Goal: Information Seeking & Learning: Learn about a topic

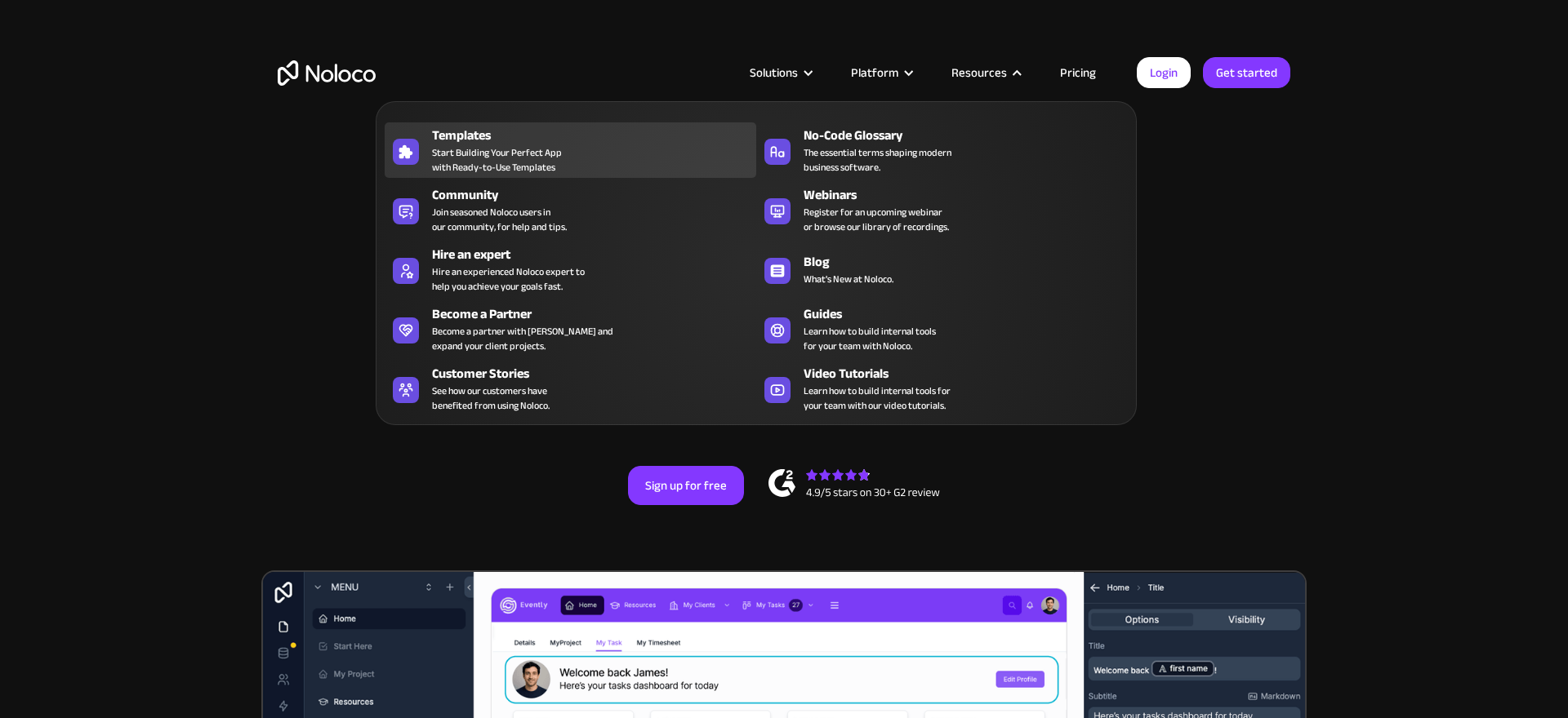
click at [557, 174] on span "Start Building Your Perfect App with Ready-to-Use Templates" at bounding box center [497, 160] width 130 height 29
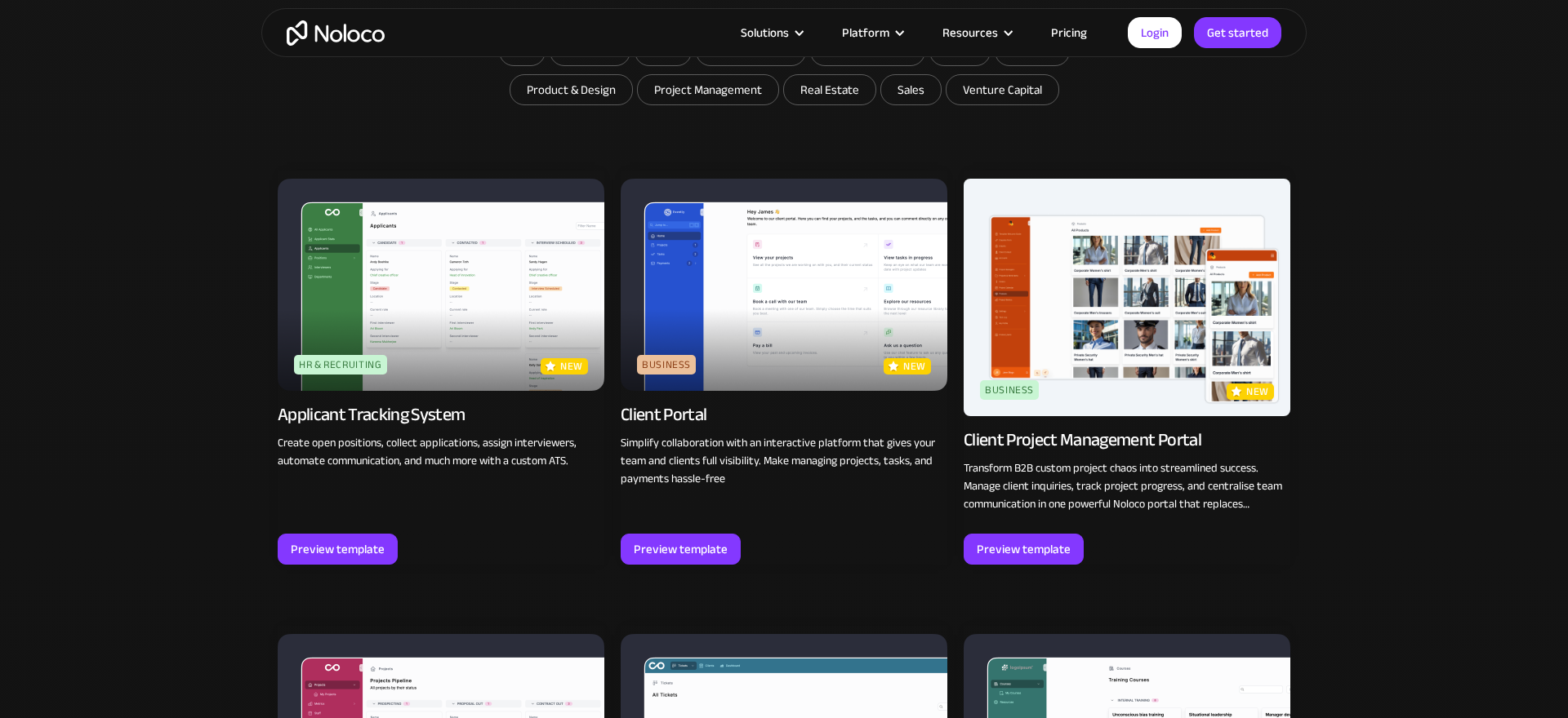
scroll to position [1126, 0]
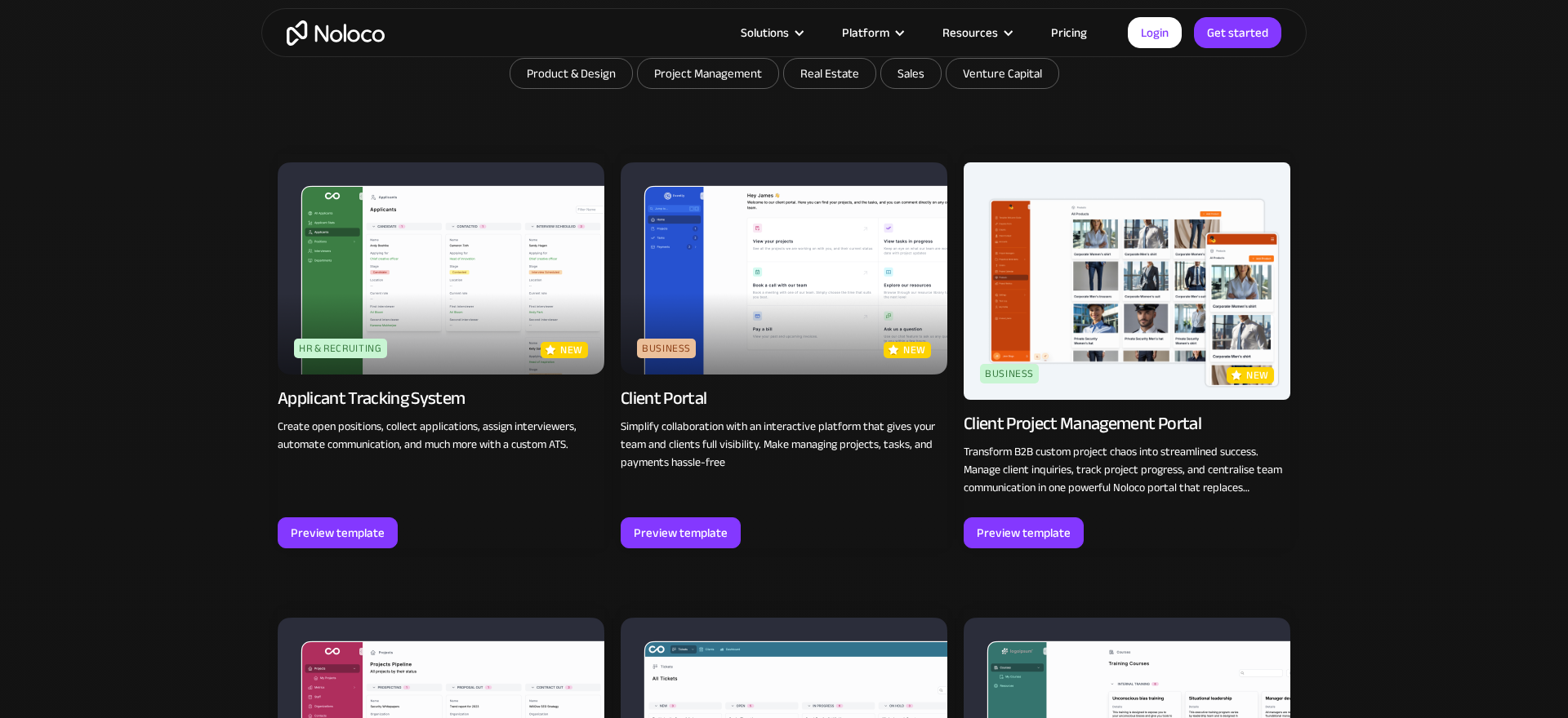
click at [422, 402] on div "Applicant Tracking System" at bounding box center [371, 398] width 188 height 23
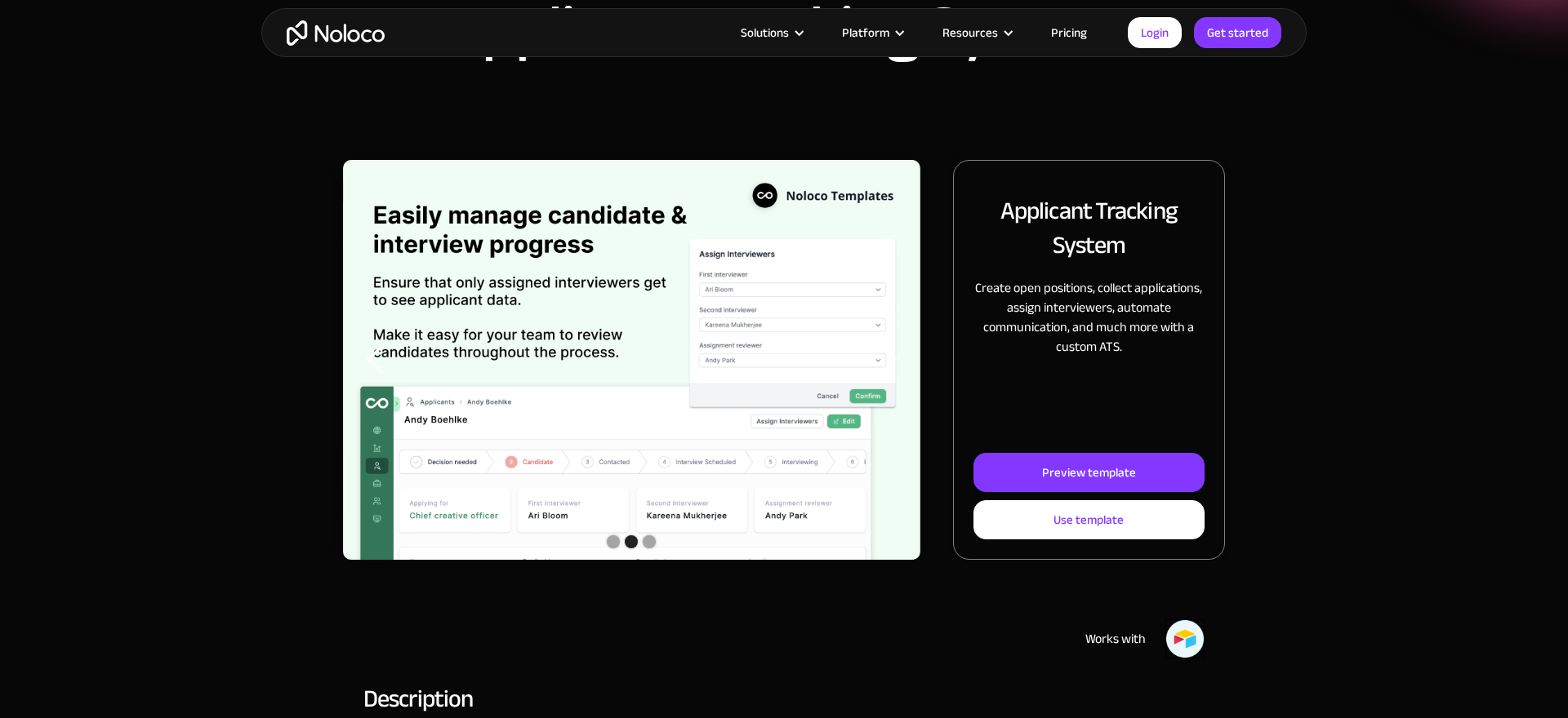
scroll to position [143, 0]
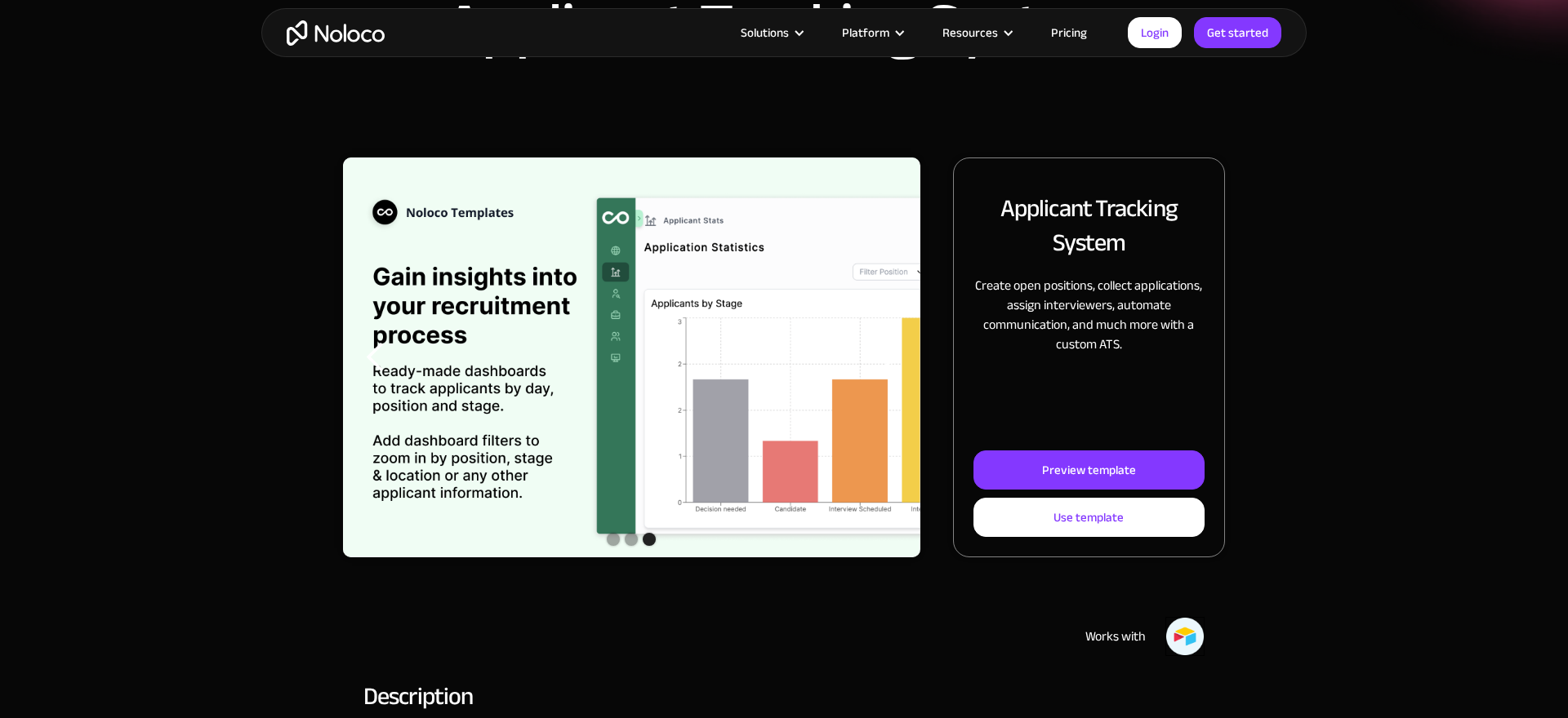
click at [614, 542] on div "Show slide 1 of 3" at bounding box center [613, 539] width 13 height 13
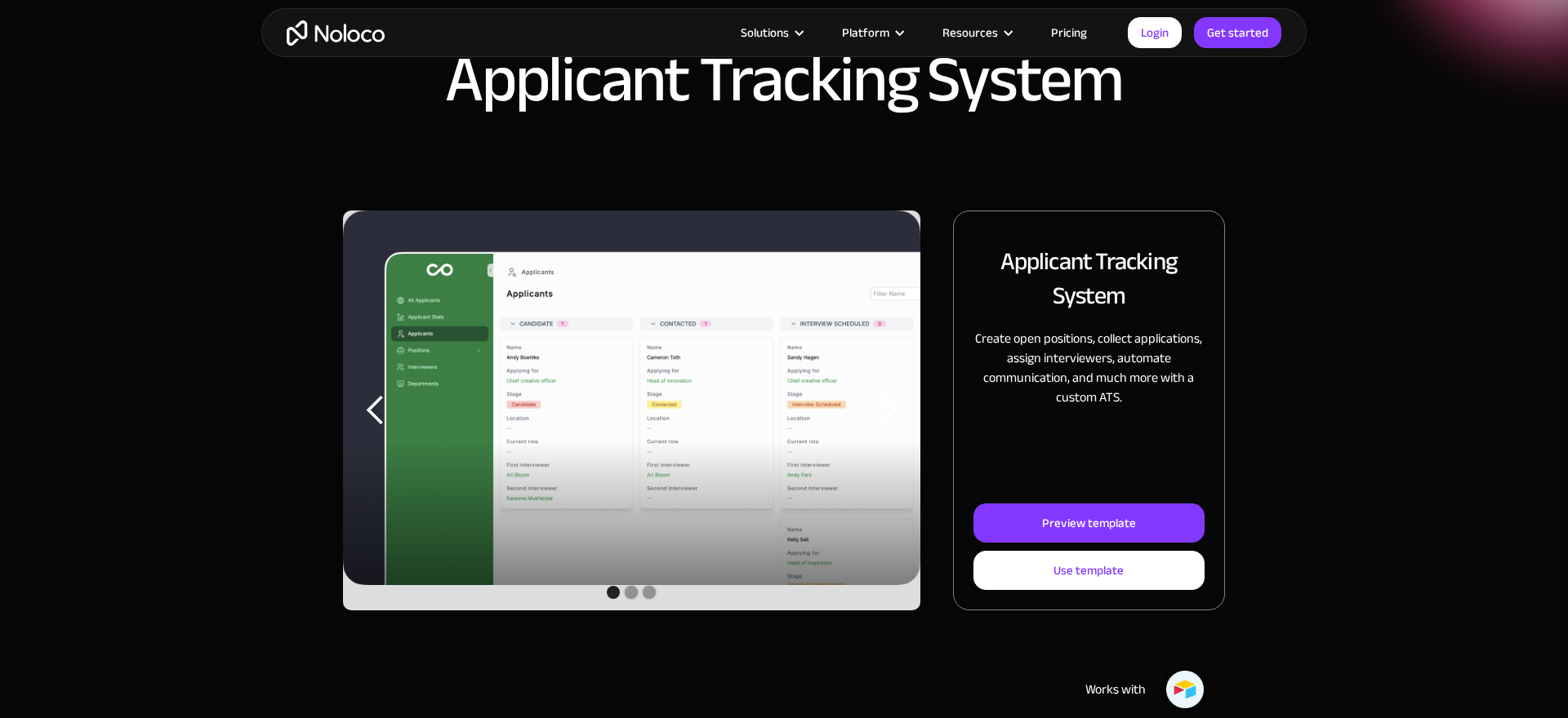
scroll to position [0, 0]
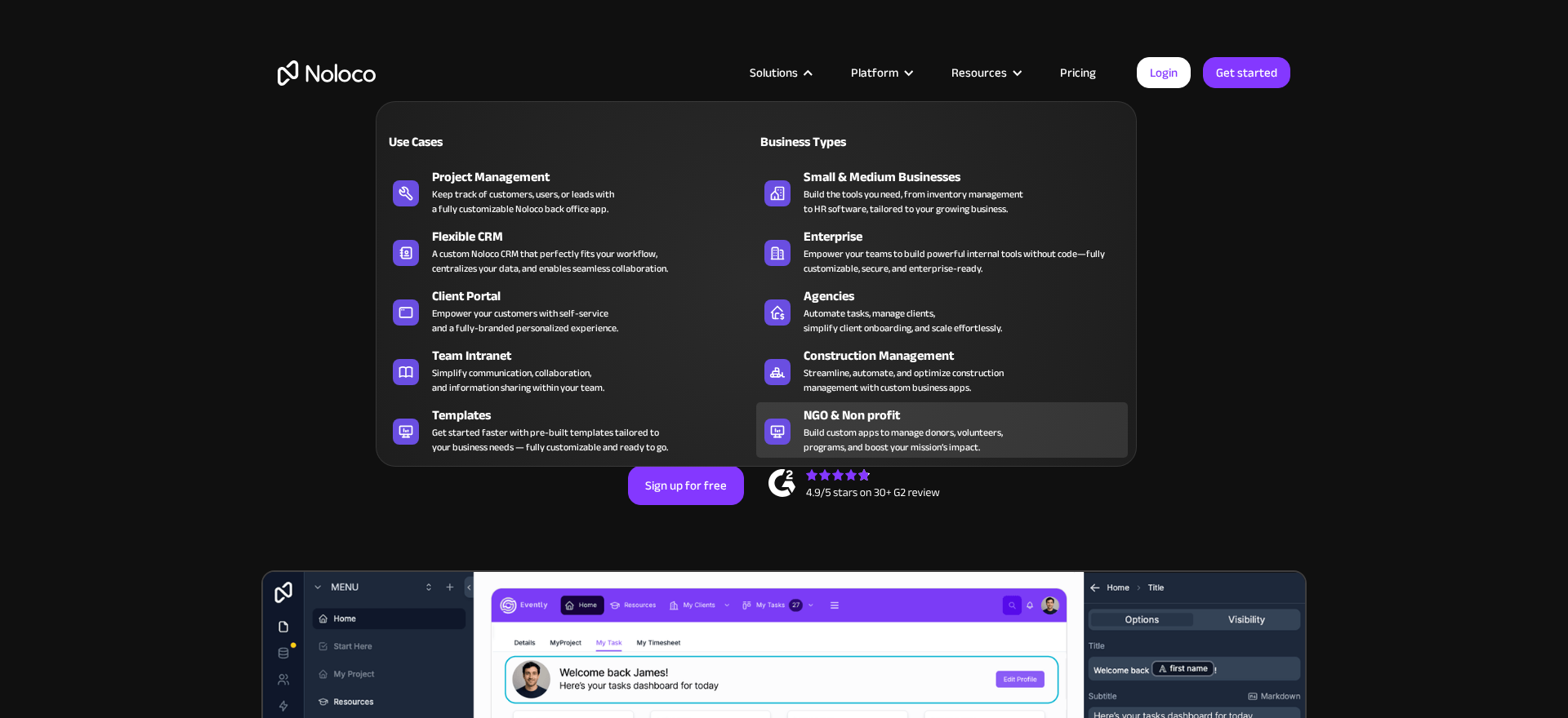
click at [863, 439] on div "Build custom apps to manage donors, volunteers, programs, and boost your missio…" at bounding box center [902, 440] width 199 height 29
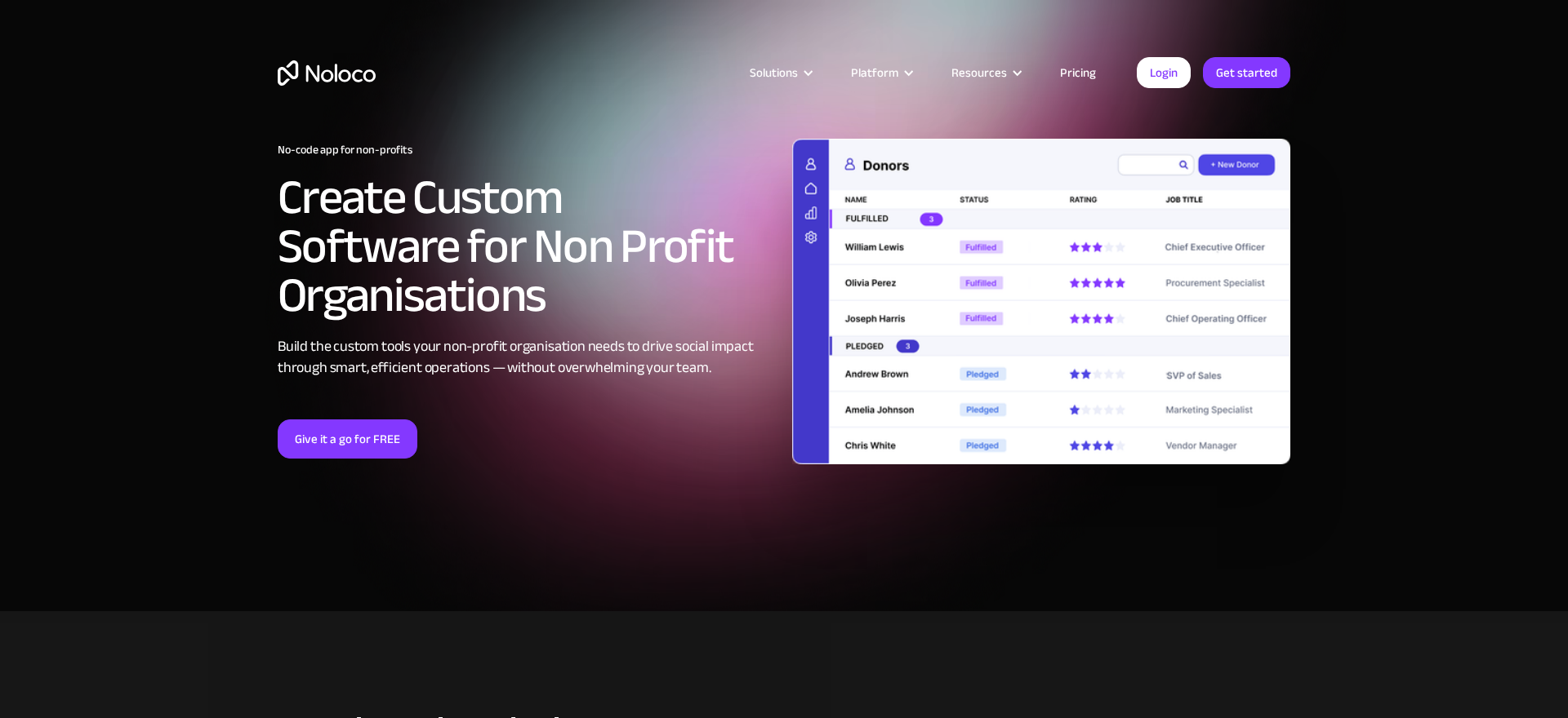
click at [125, 573] on section "No-code app for non-profits Create Custom Software for Non Profit Organisations…" at bounding box center [784, 306] width 1568 height 612
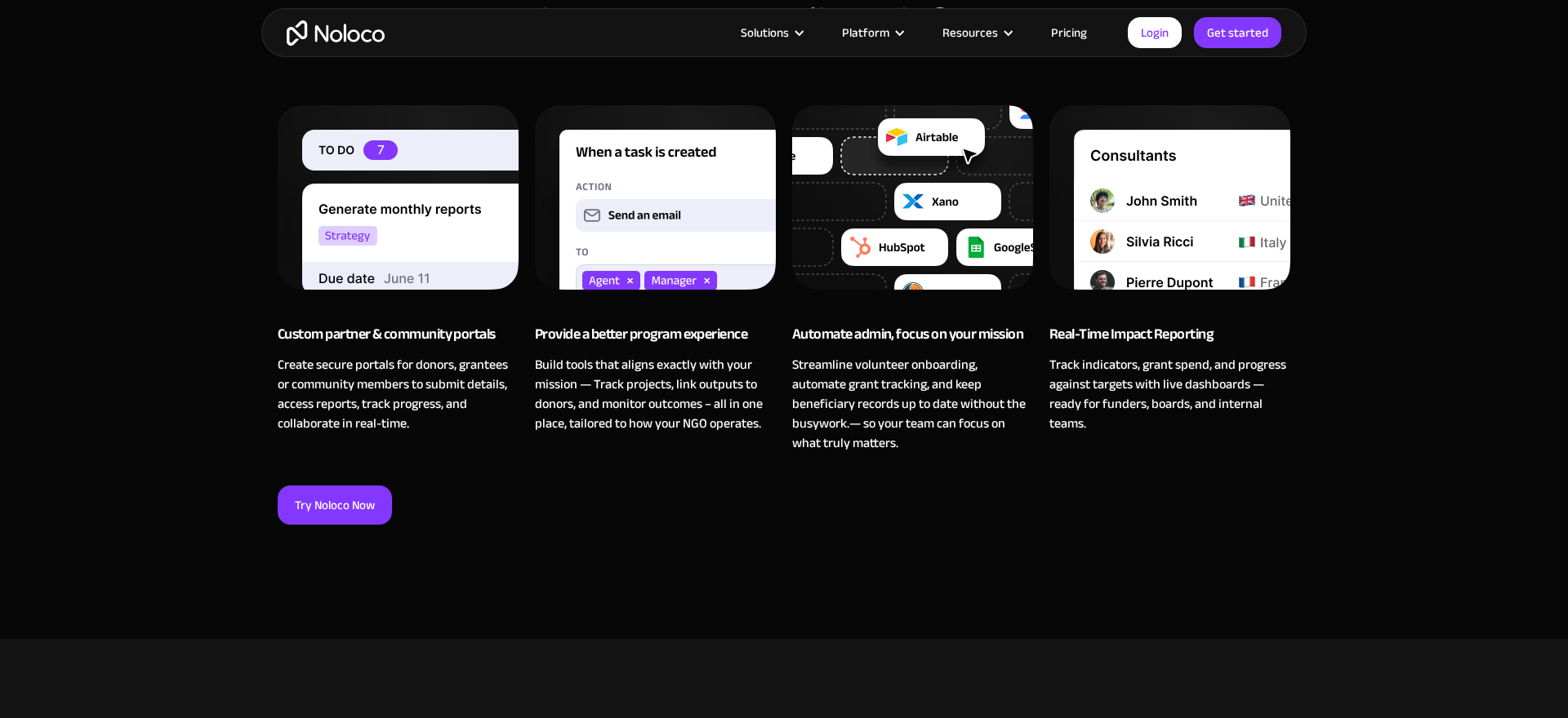
scroll to position [1213, 0]
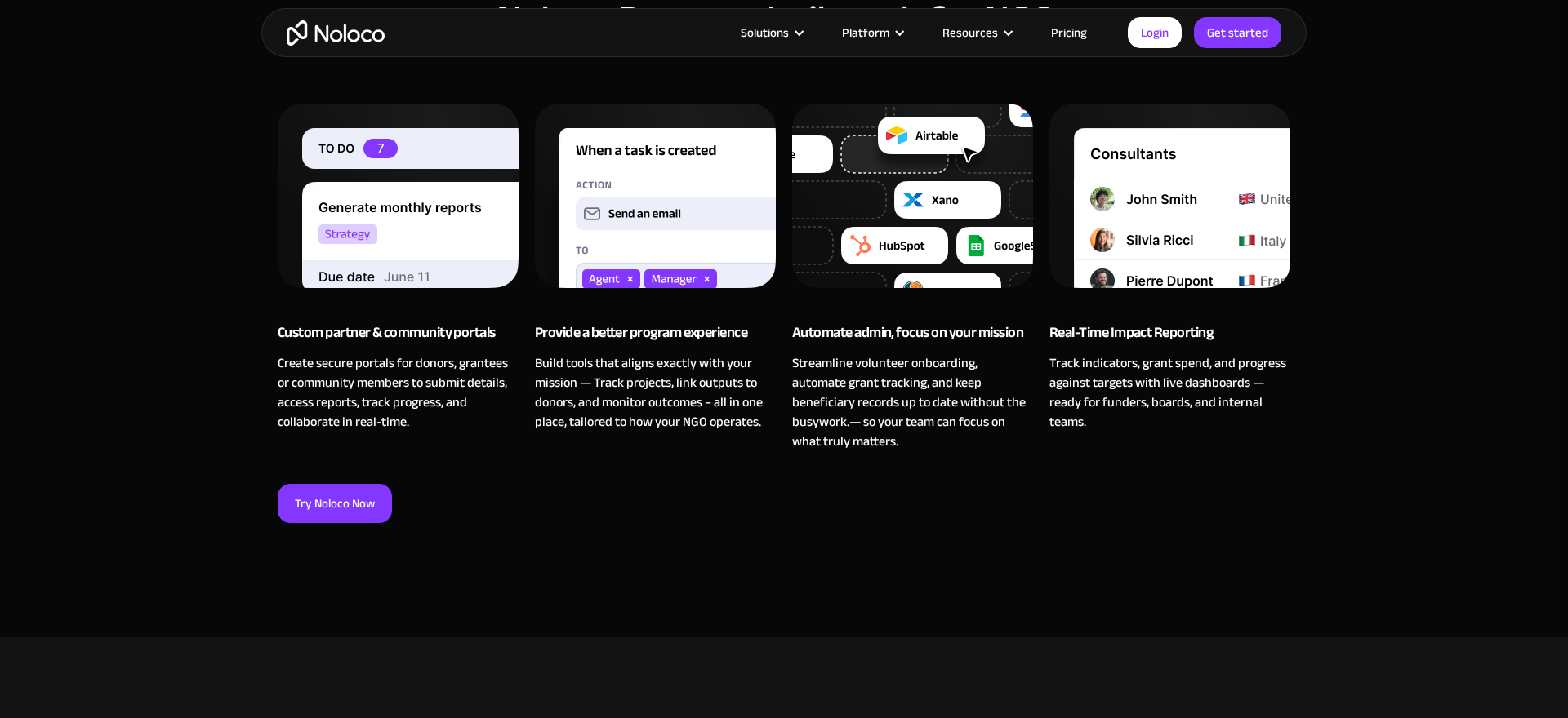
click at [241, 398] on section "Noloco: Purpose-built tools for NGOs Custom partner & community portals Create …" at bounding box center [784, 269] width 1568 height 737
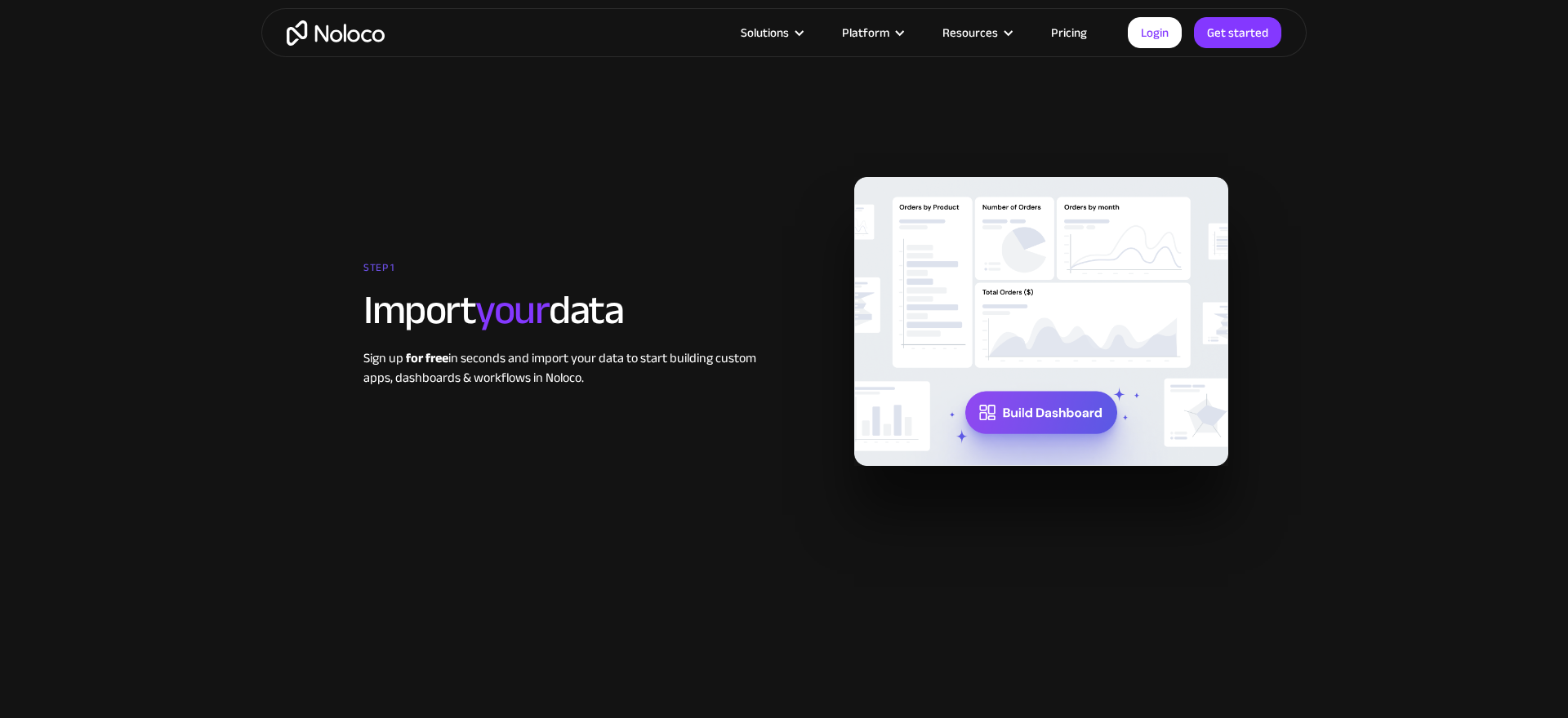
scroll to position [2451, 0]
click at [493, 359] on div "Sign up for free in seconds and import your data to start building custom apps,…" at bounding box center [569, 366] width 412 height 39
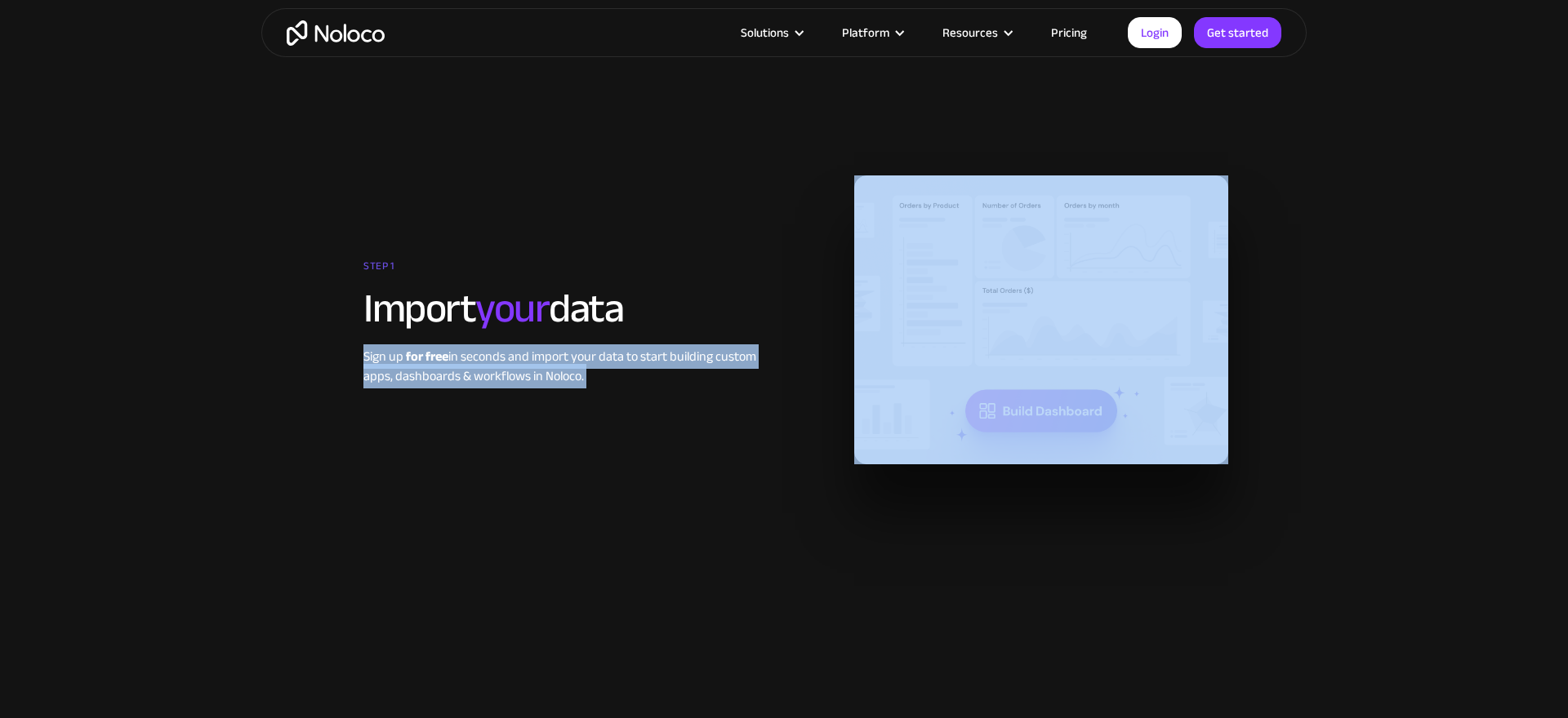
click at [493, 359] on div "Sign up for free in seconds and import your data to start building custom apps,…" at bounding box center [569, 366] width 412 height 39
copy div "Sign up for free in seconds and import your data to start building custom apps,…"
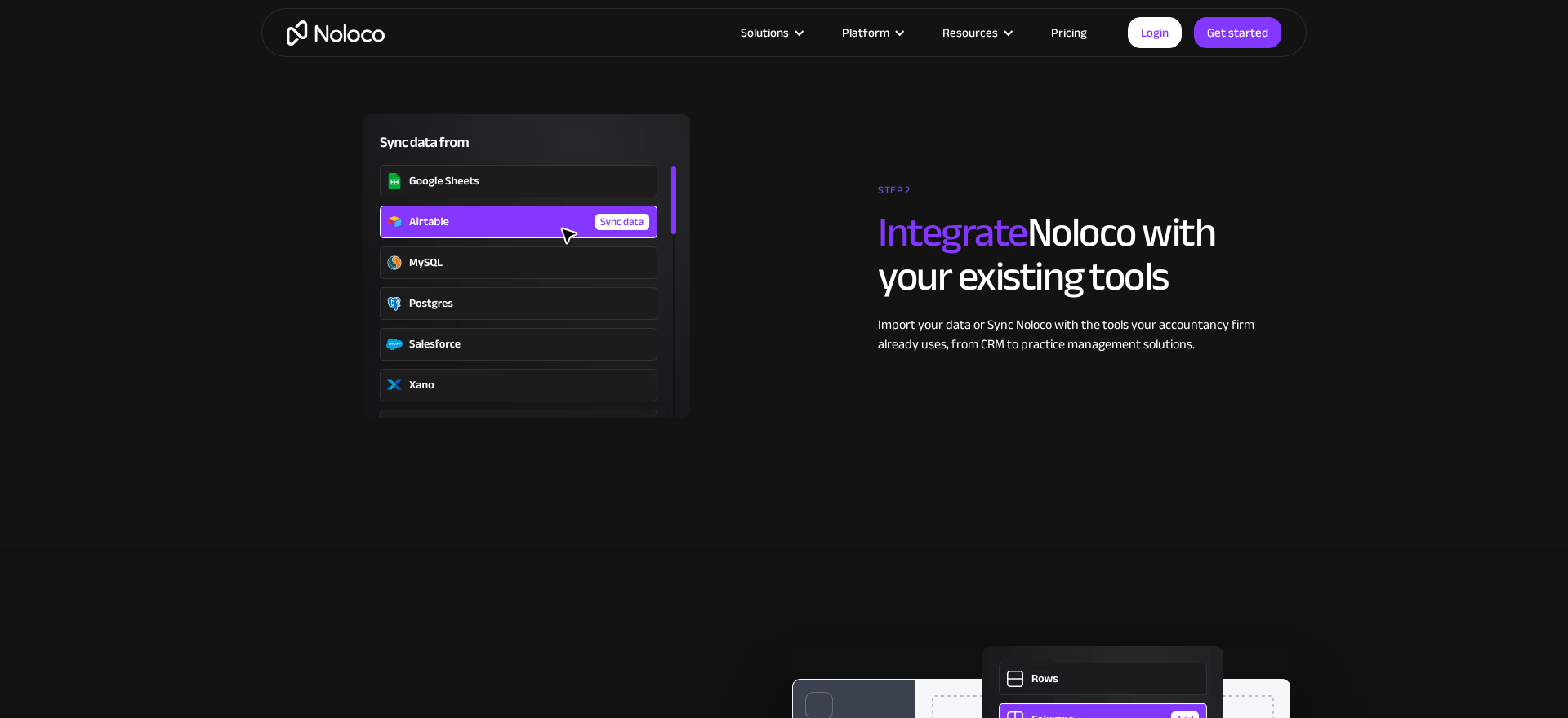
scroll to position [3080, 0]
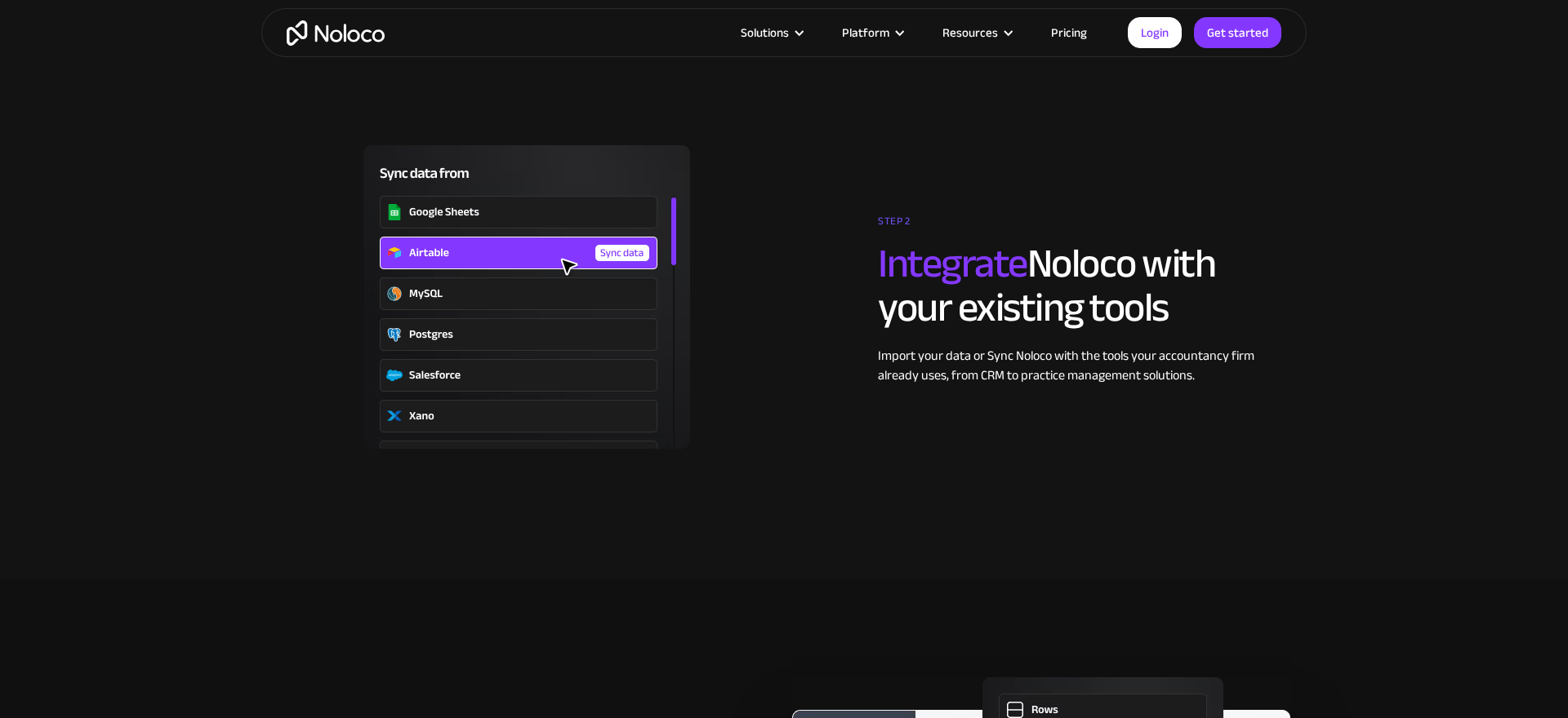
click at [1057, 268] on h2 "Integrate Noloco with your existing tools" at bounding box center [1084, 285] width 412 height 88
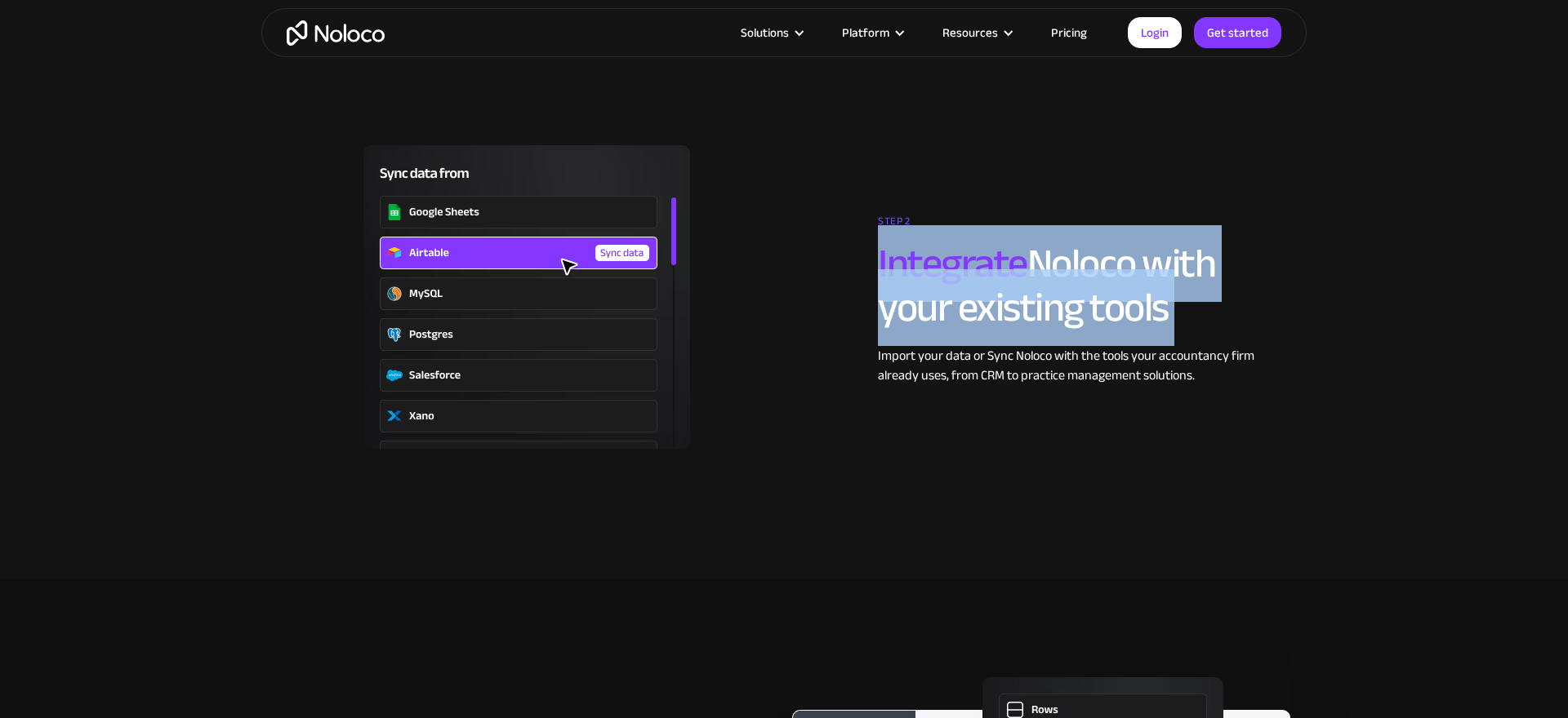
click at [1057, 268] on h2 "Integrate Noloco with your existing tools" at bounding box center [1084, 285] width 412 height 88
click at [1146, 353] on div "Import your data or Sync Noloco with the tools your accountancy firm already us…" at bounding box center [1084, 365] width 412 height 39
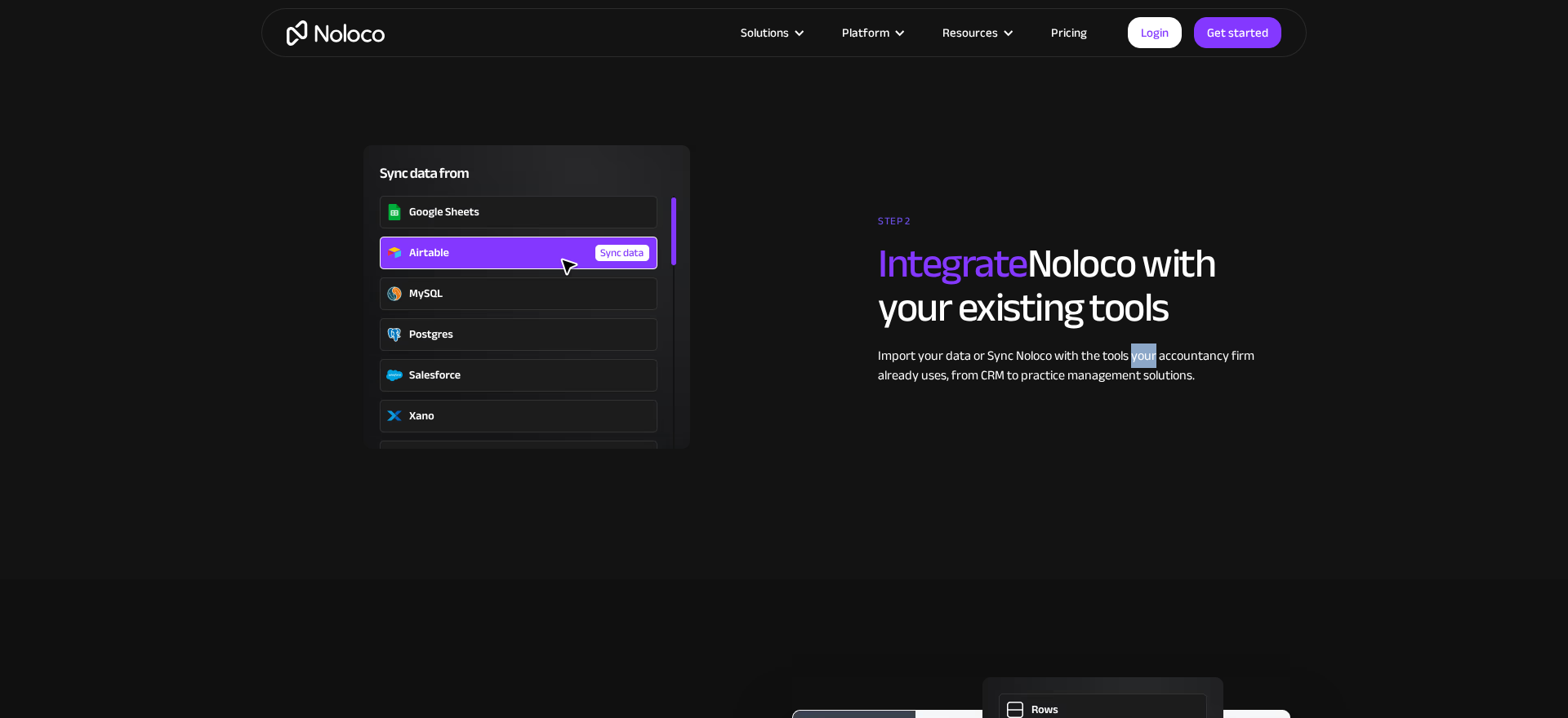
click at [1146, 353] on div "Import your data or Sync Noloco with the tools your accountancy firm already us…" at bounding box center [1084, 365] width 412 height 39
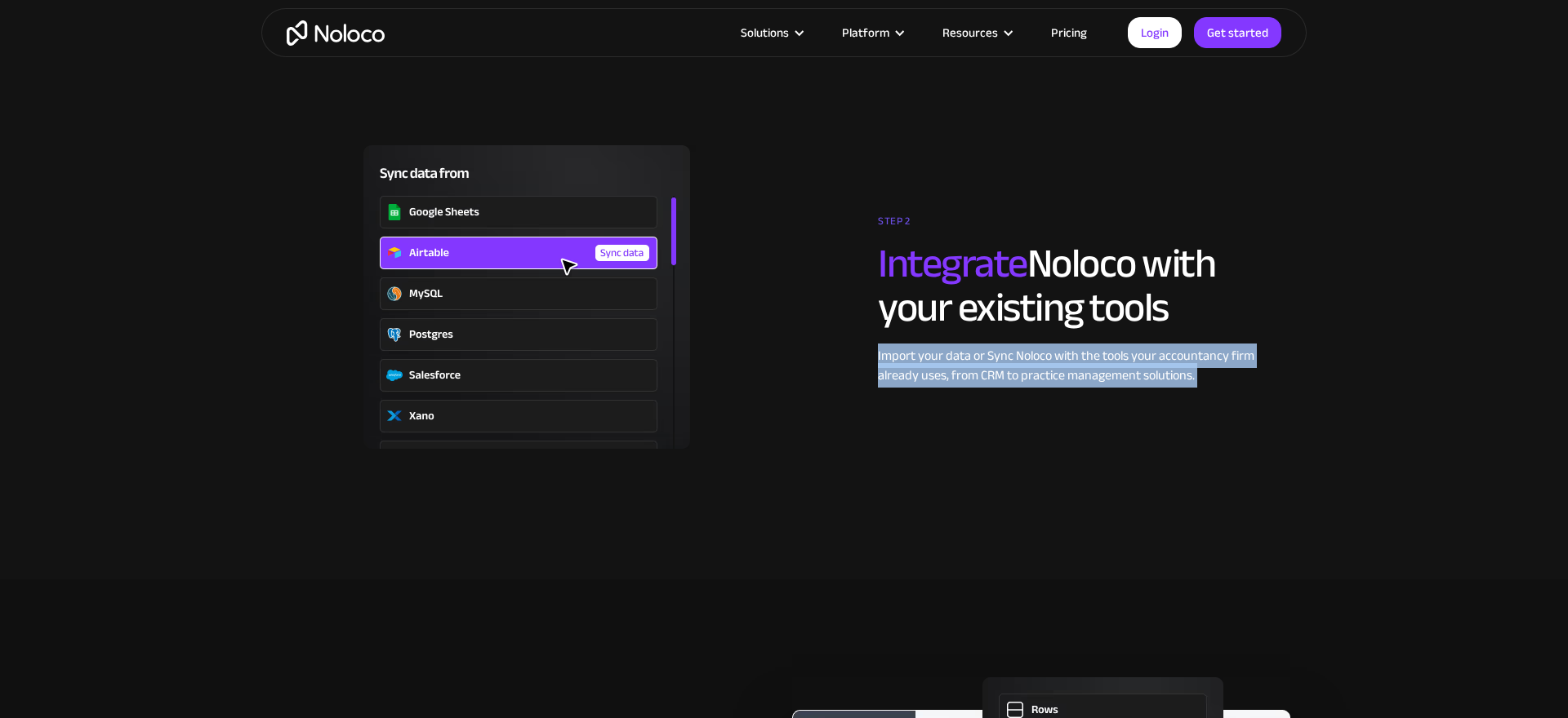
copy div "Import your data or Sync Noloco with the tools your accountancy firm already us…"
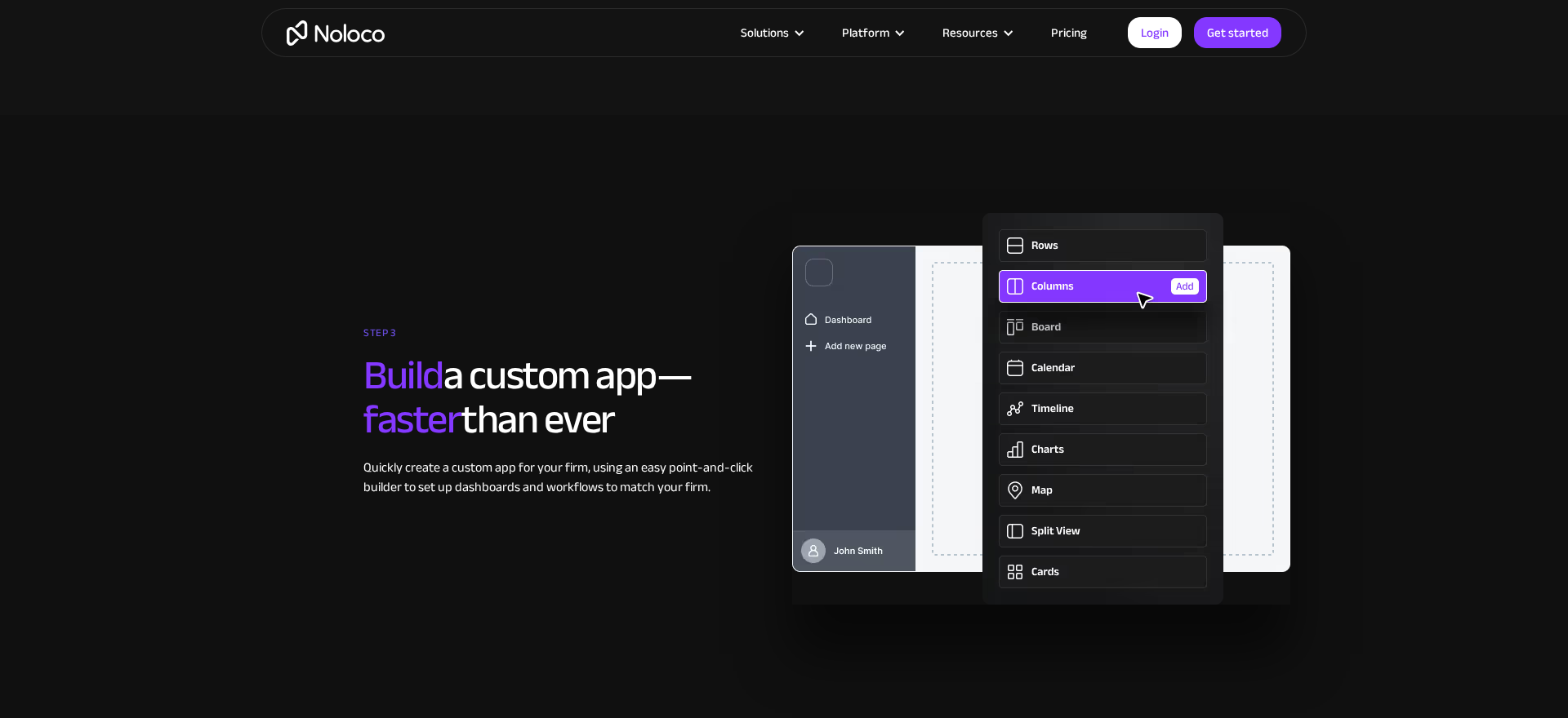
scroll to position [3565, 0]
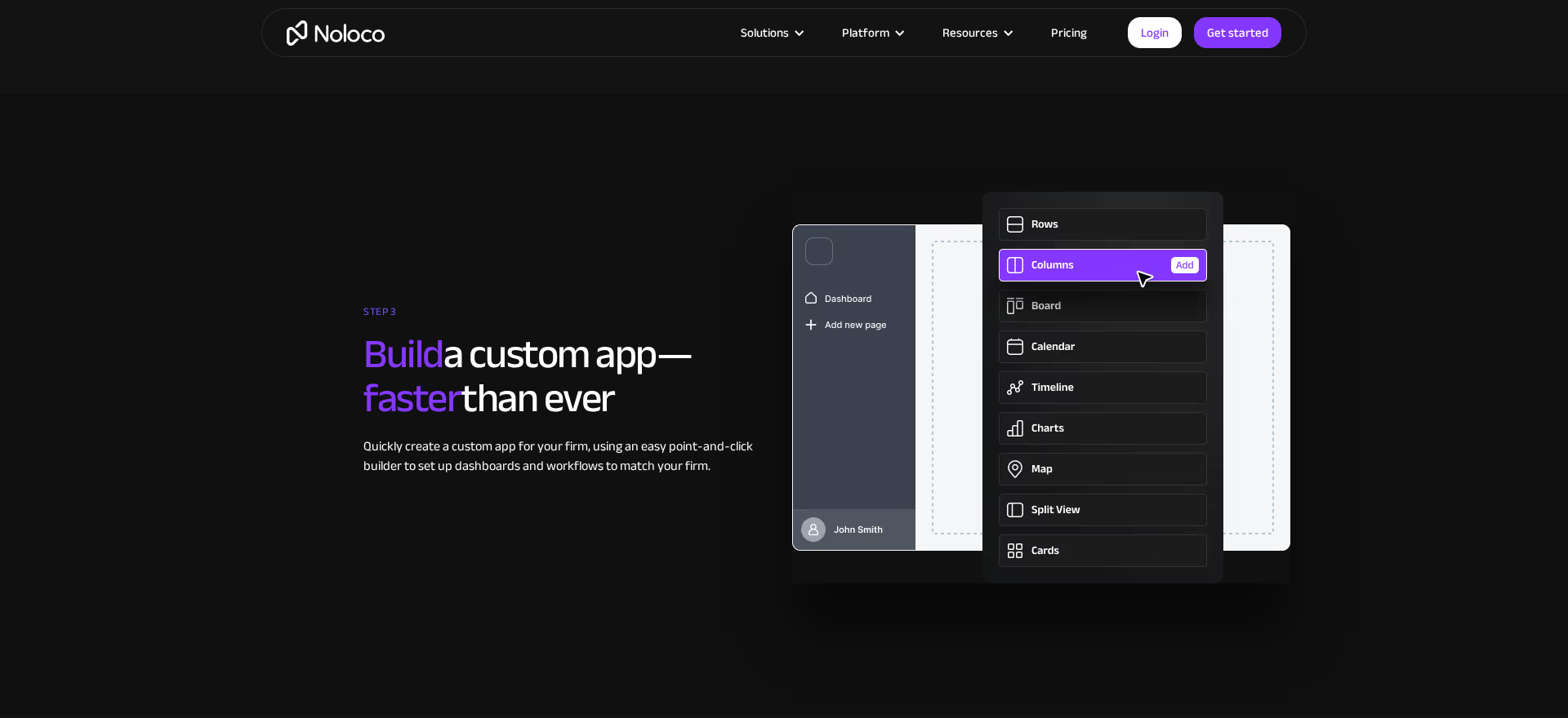
click at [655, 460] on div "Quickly create a custom app for your firm, using an easy point-and-click builde…" at bounding box center [569, 456] width 412 height 39
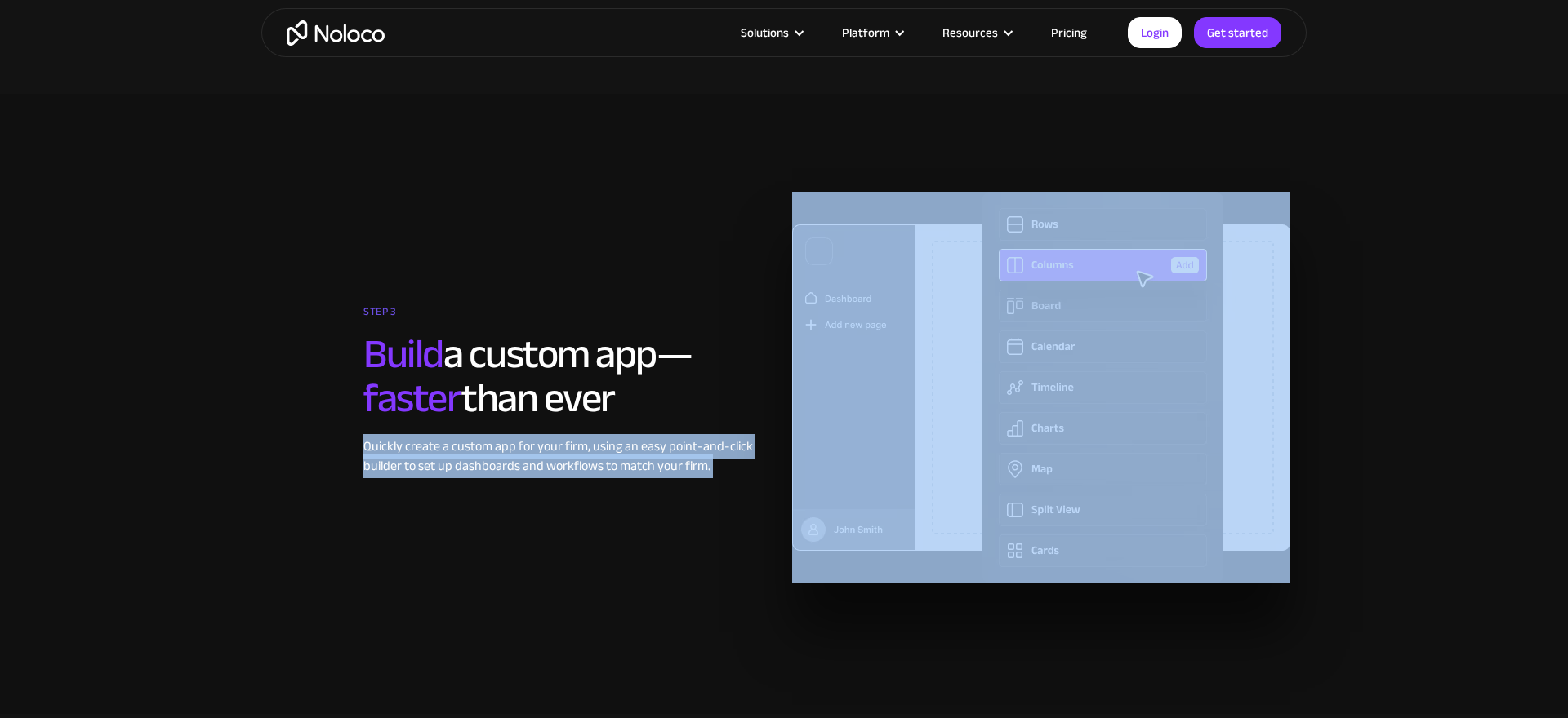
click at [655, 460] on div "Quickly create a custom app for your firm, using an easy point-and-click builde…" at bounding box center [569, 456] width 412 height 39
copy div "Quickly create a custom app for your firm, using an easy point-and-click builde…"
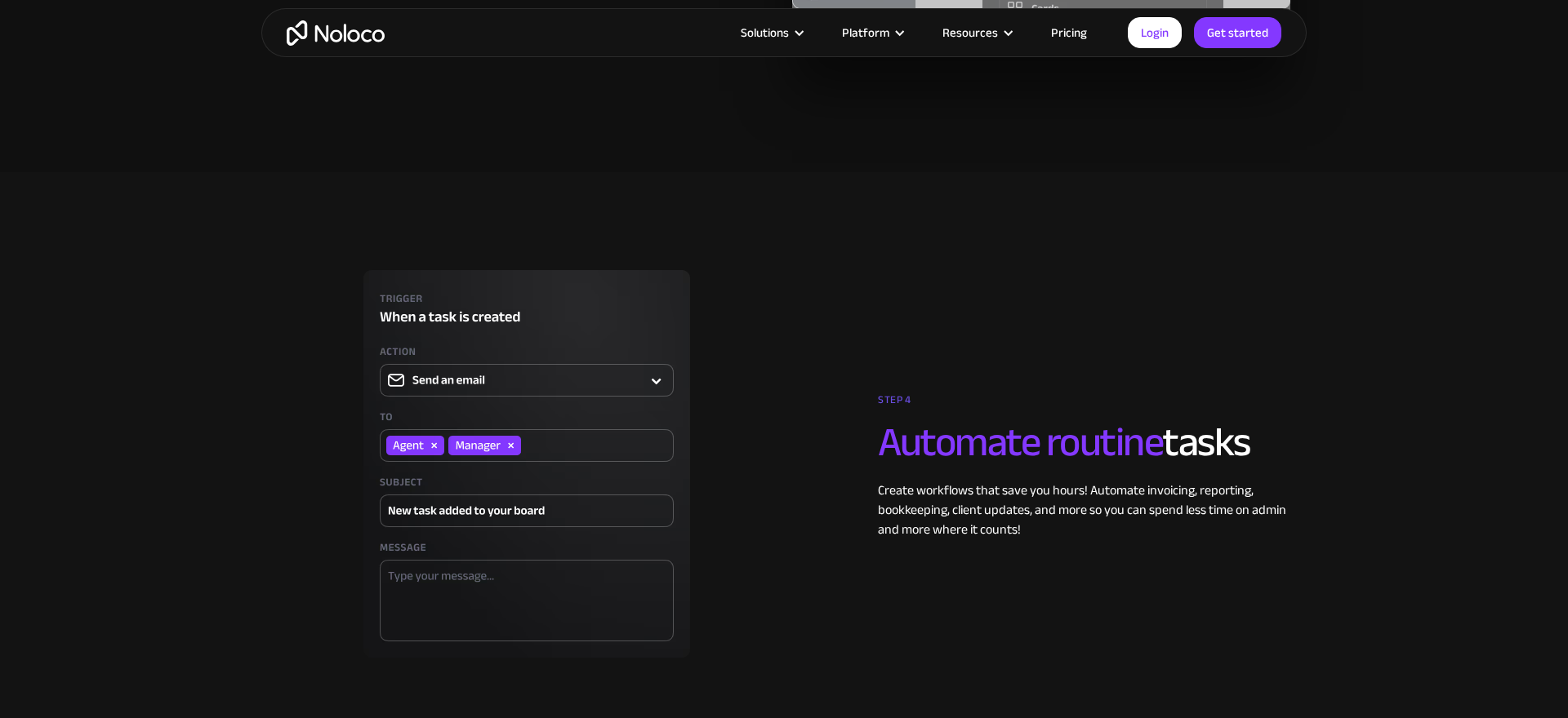
scroll to position [4152, 0]
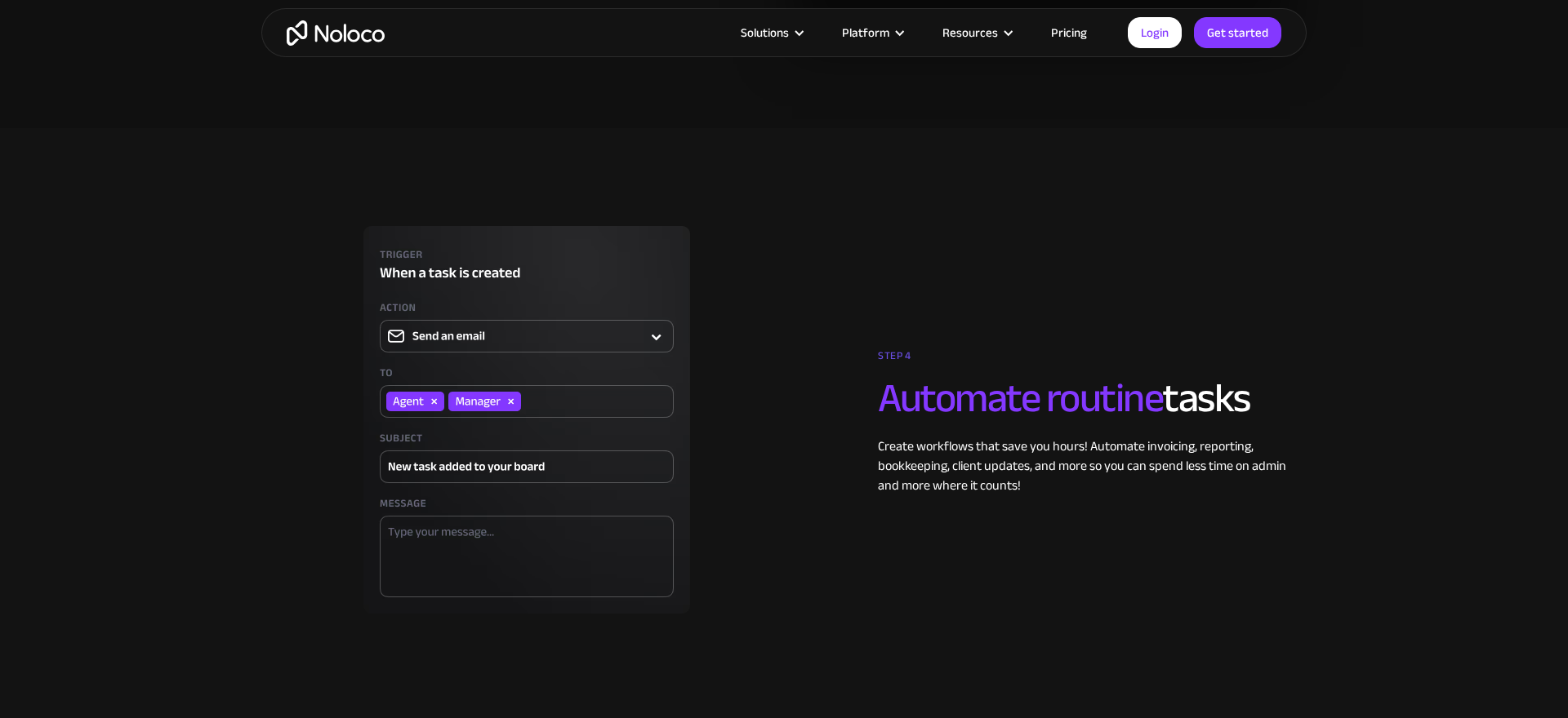
click at [1031, 454] on div "Create workflows that save you hours! Automate invoicing, reporting, bookkeepin…" at bounding box center [1084, 466] width 412 height 59
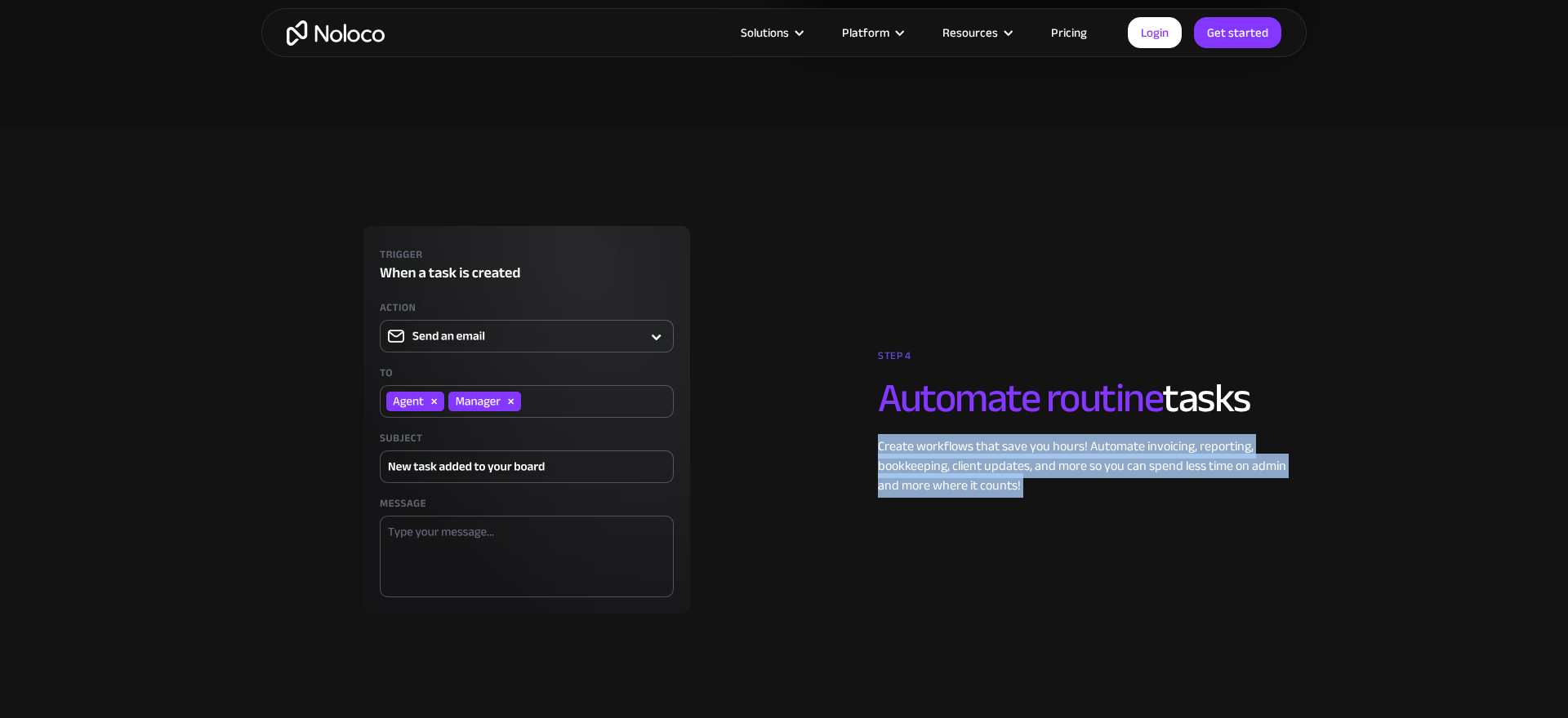
copy div "Create workflows that save you hours! Automate invoicing, reporting, bookkeepin…"
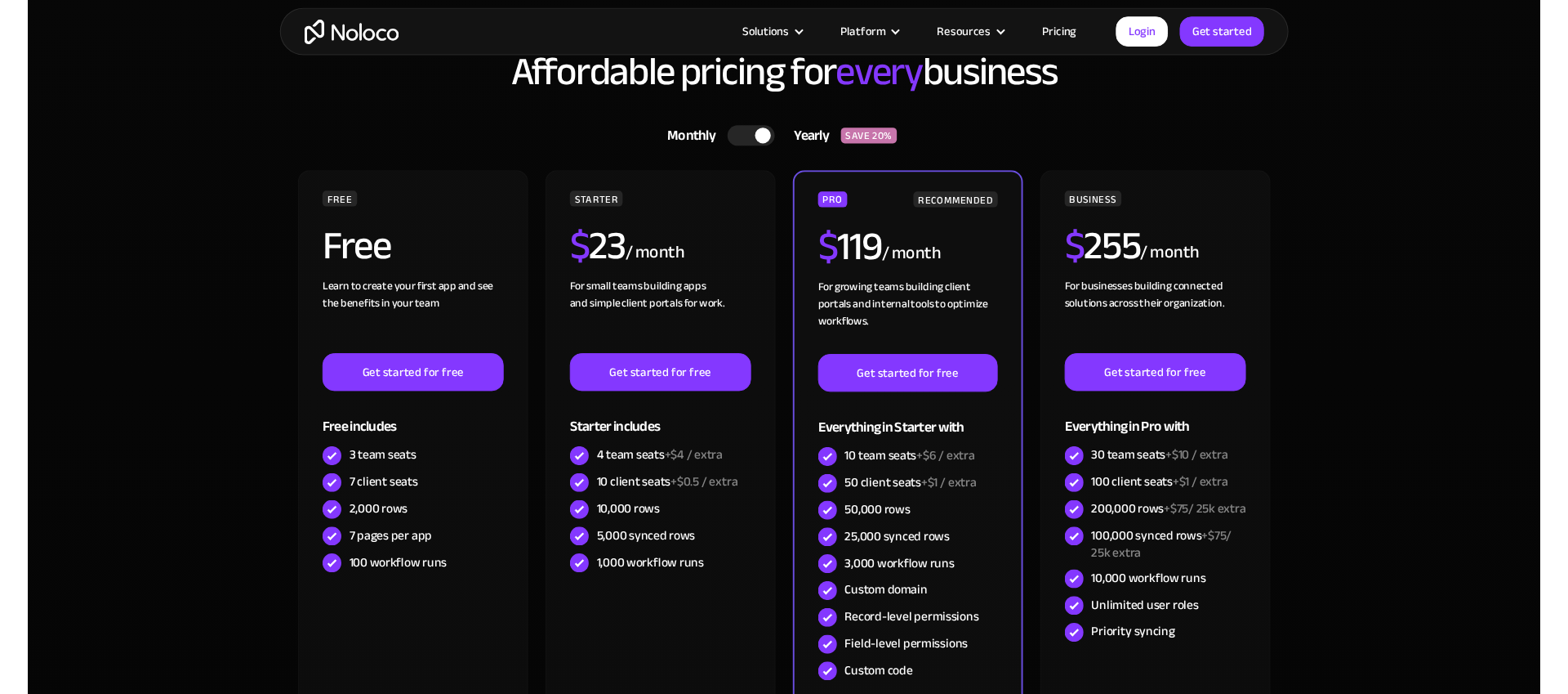
scroll to position [5054, 0]
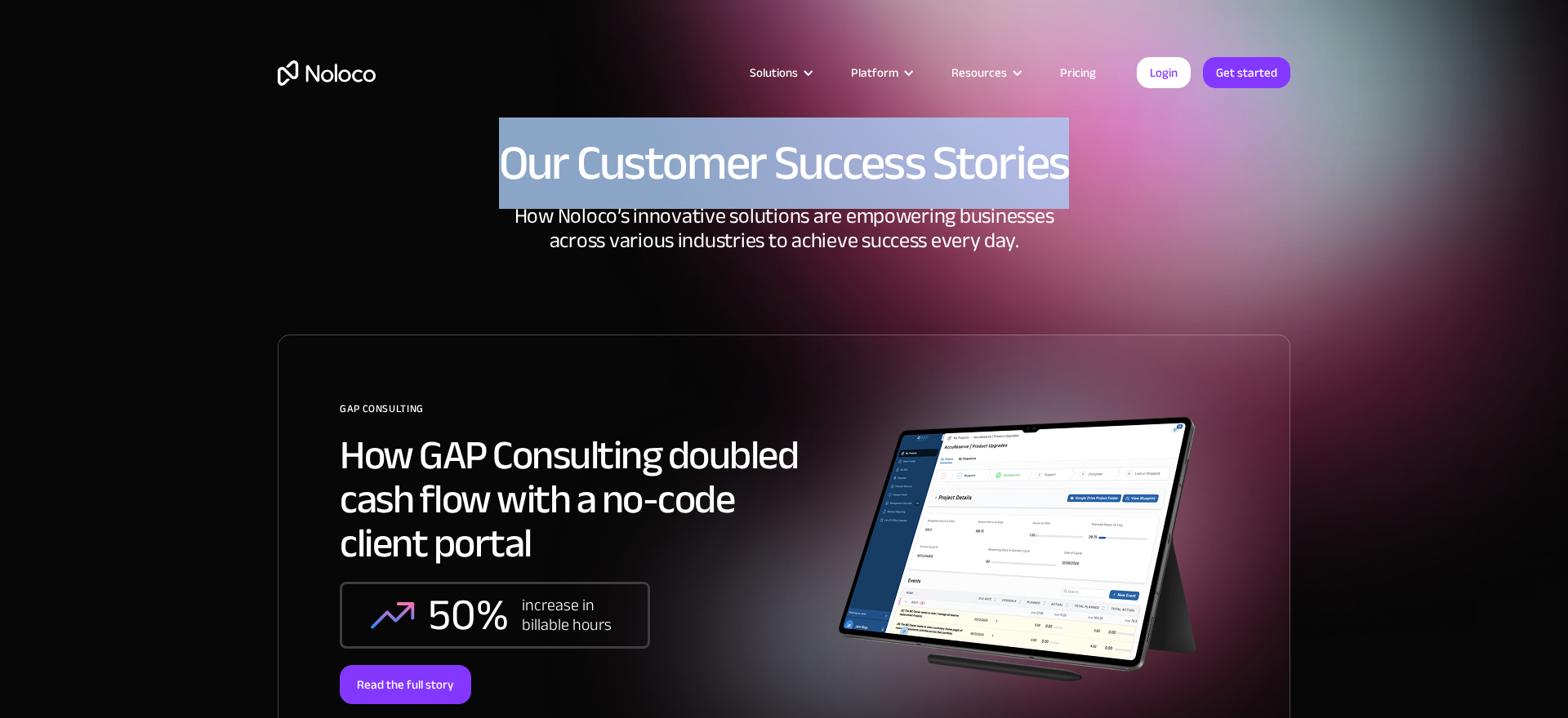
drag, startPoint x: 501, startPoint y: 156, endPoint x: 1079, endPoint y: 164, distance: 578.1
click at [1079, 164] on h1 "Our Customer Success Stories" at bounding box center [784, 163] width 1012 height 49
copy h1 "Our Customer Success Stories"
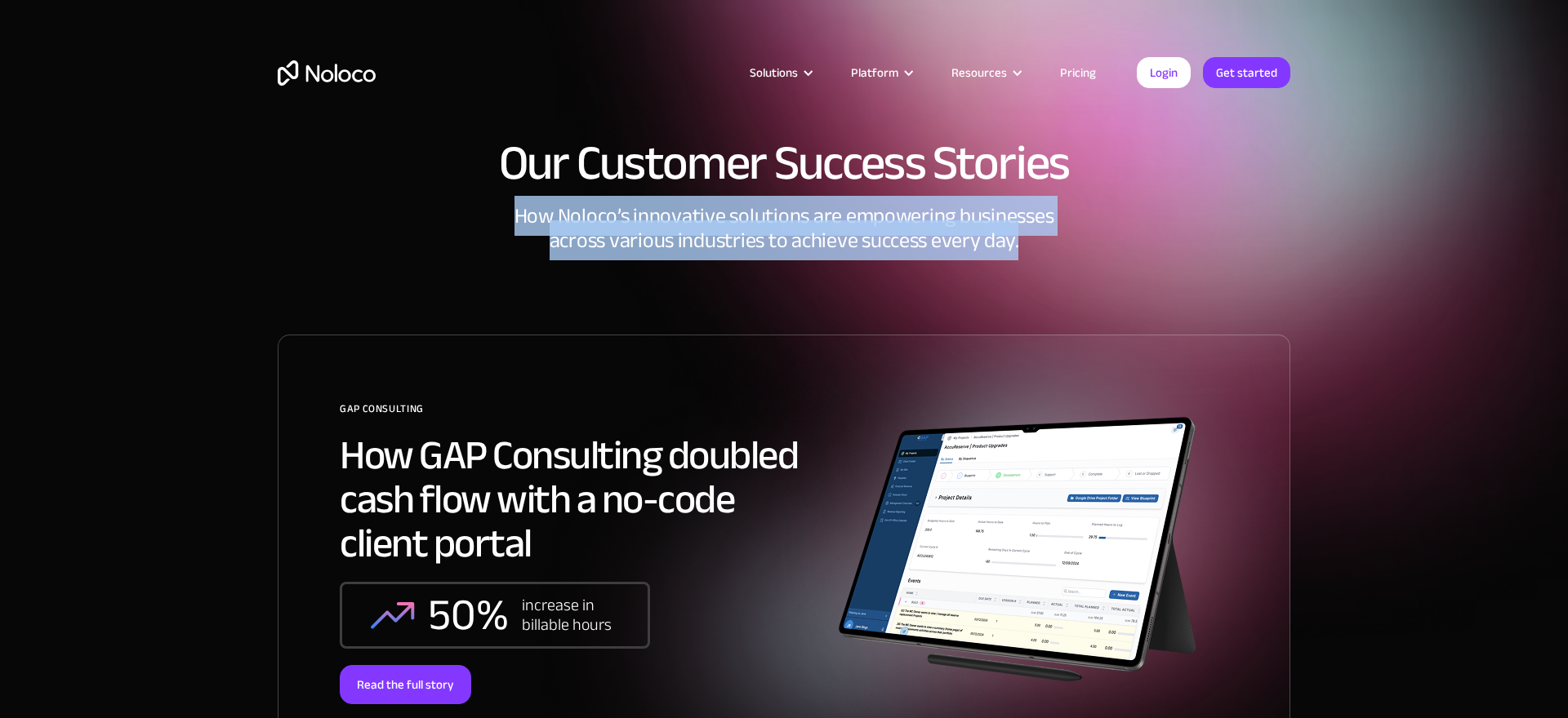
drag, startPoint x: 522, startPoint y: 219, endPoint x: 1026, endPoint y: 245, distance: 504.7
click at [1026, 245] on div "How Noloco’s innovative solutions are empowering businesses across various indu…" at bounding box center [784, 270] width 1012 height 131
copy div "How Noloco’s innovative solutions are empowering businesses across various indu…"
click at [1366, 252] on section "Our Customer Success Stories How Noloco’s innovative solutions are empowering b…" at bounding box center [784, 457] width 1568 height 913
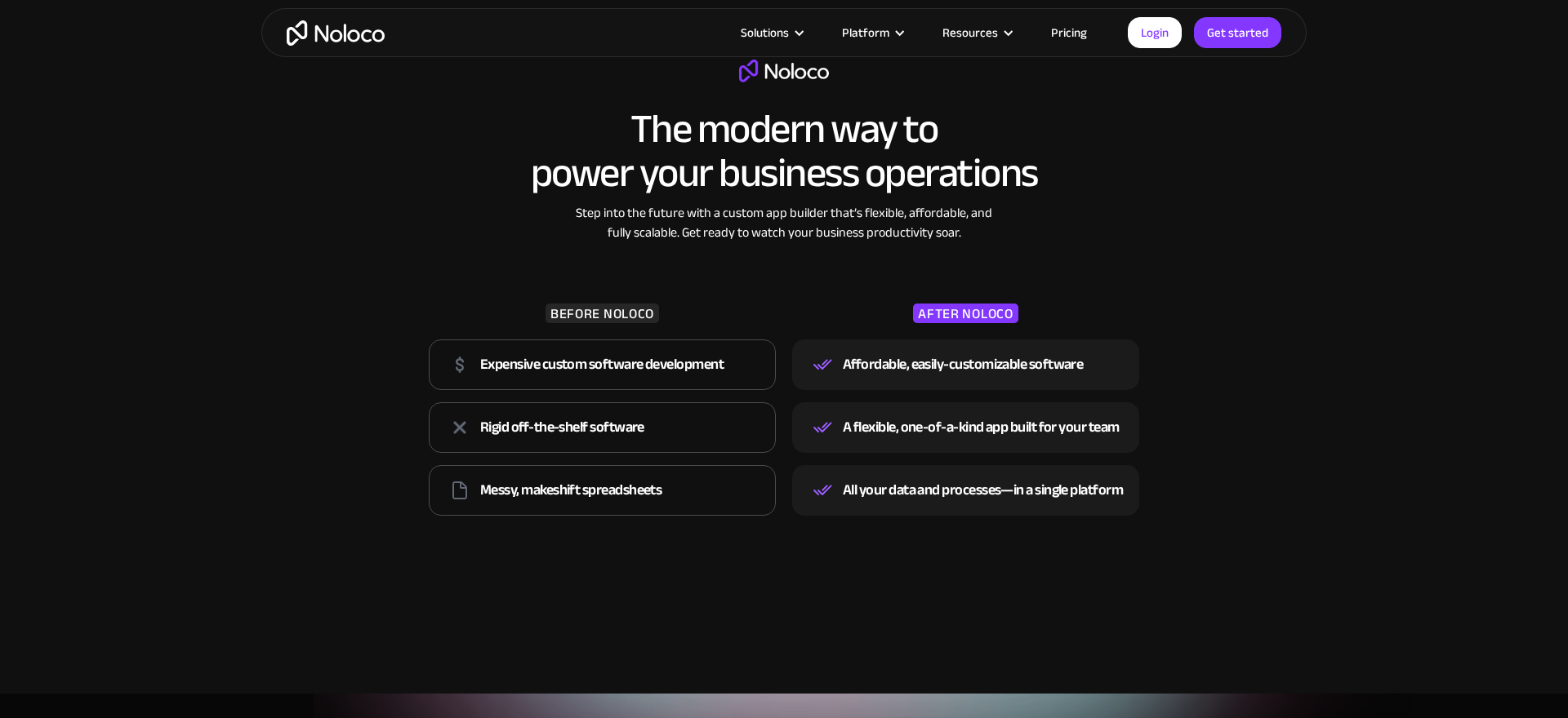
scroll to position [2238, 0]
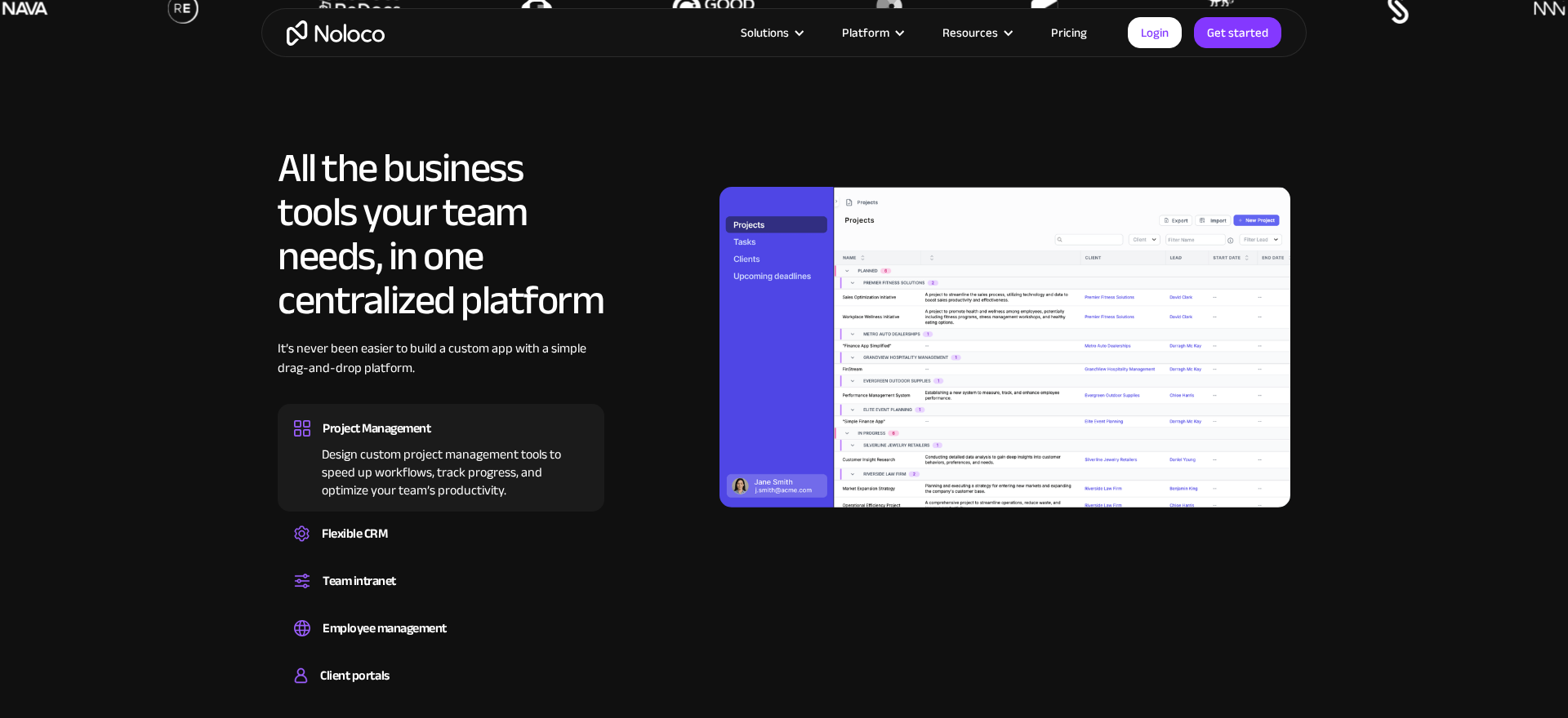
scroll to position [1543, 0]
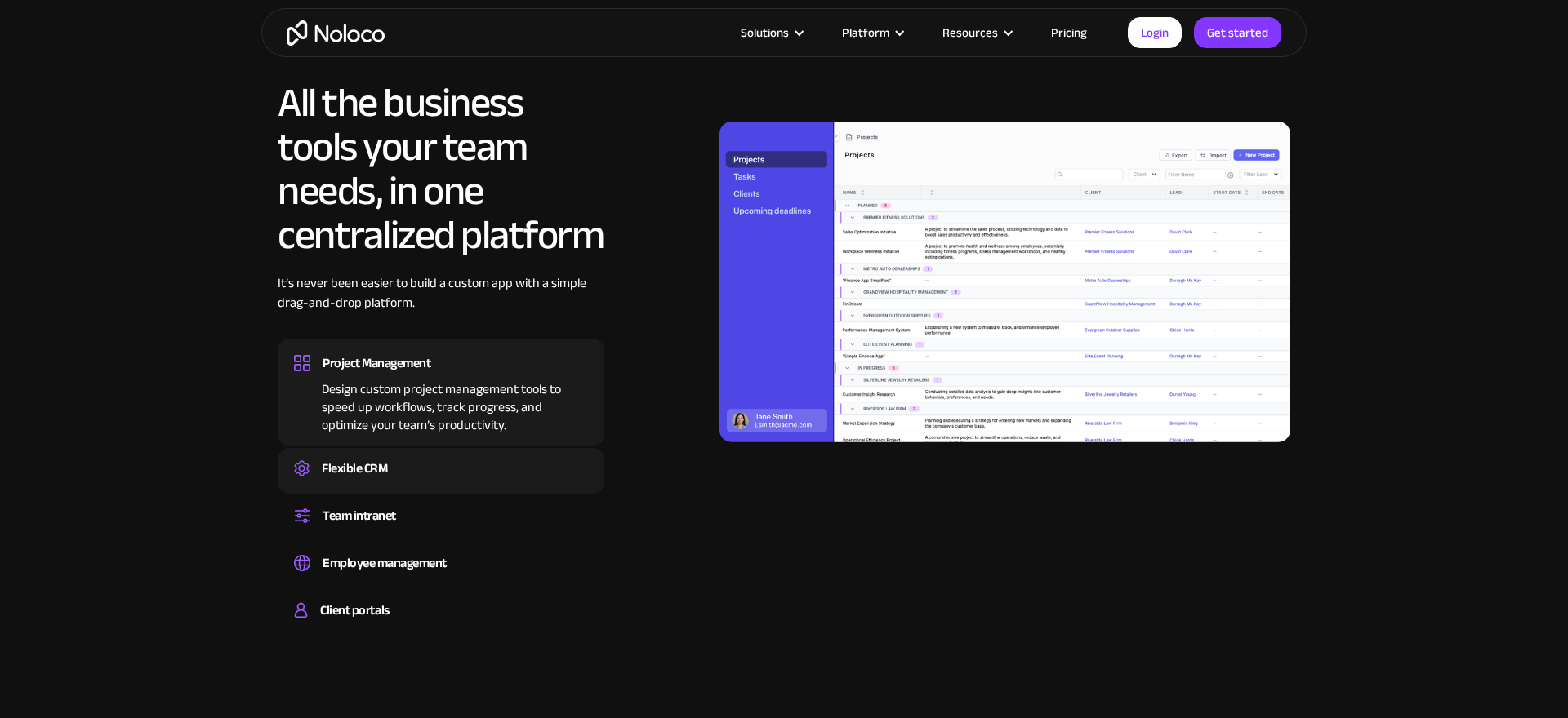
click at [375, 469] on div "Flexible CRM" at bounding box center [354, 468] width 65 height 25
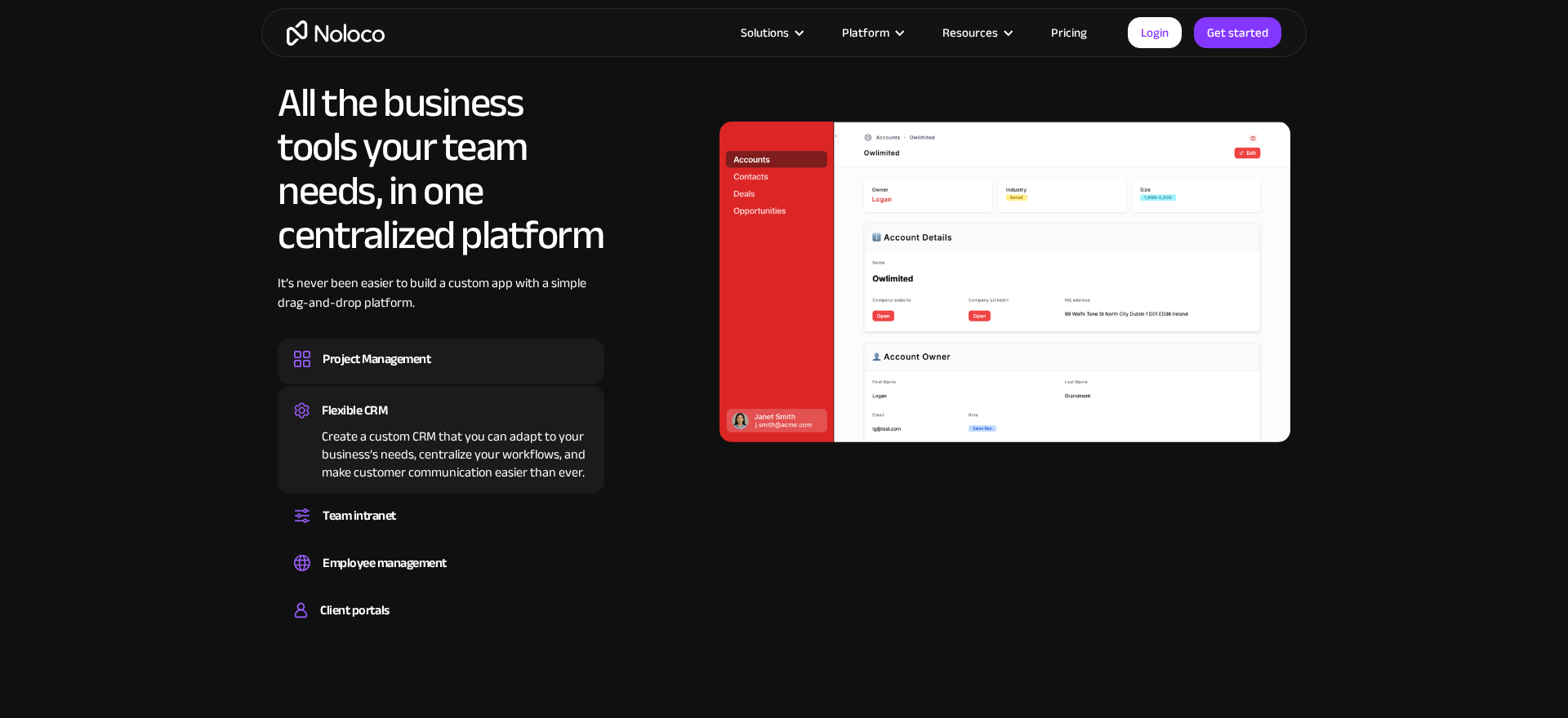
click at [399, 367] on div "Project Management" at bounding box center [376, 359] width 108 height 25
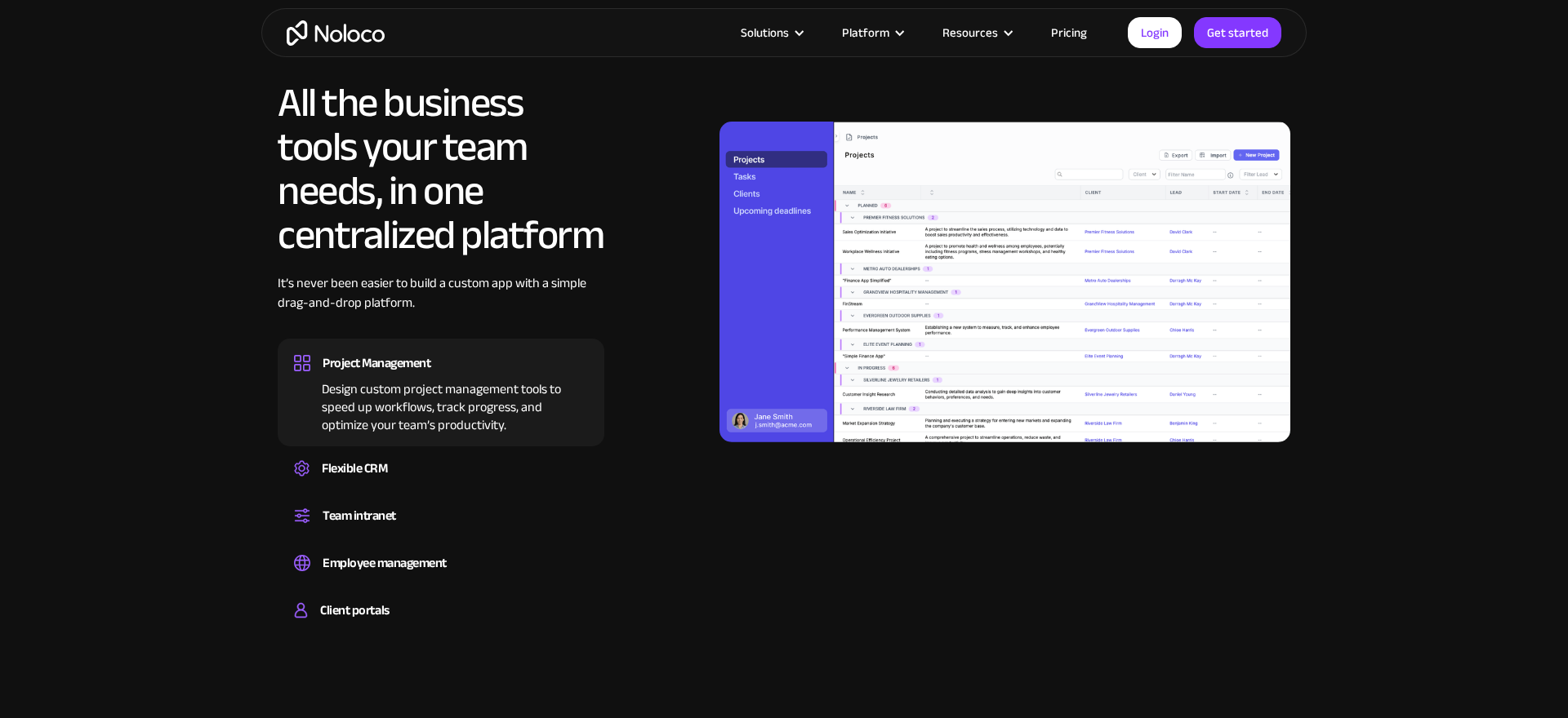
click at [223, 484] on section "All the business tools your team needs, in one centralized platform It’s never …" at bounding box center [784, 339] width 1568 height 679
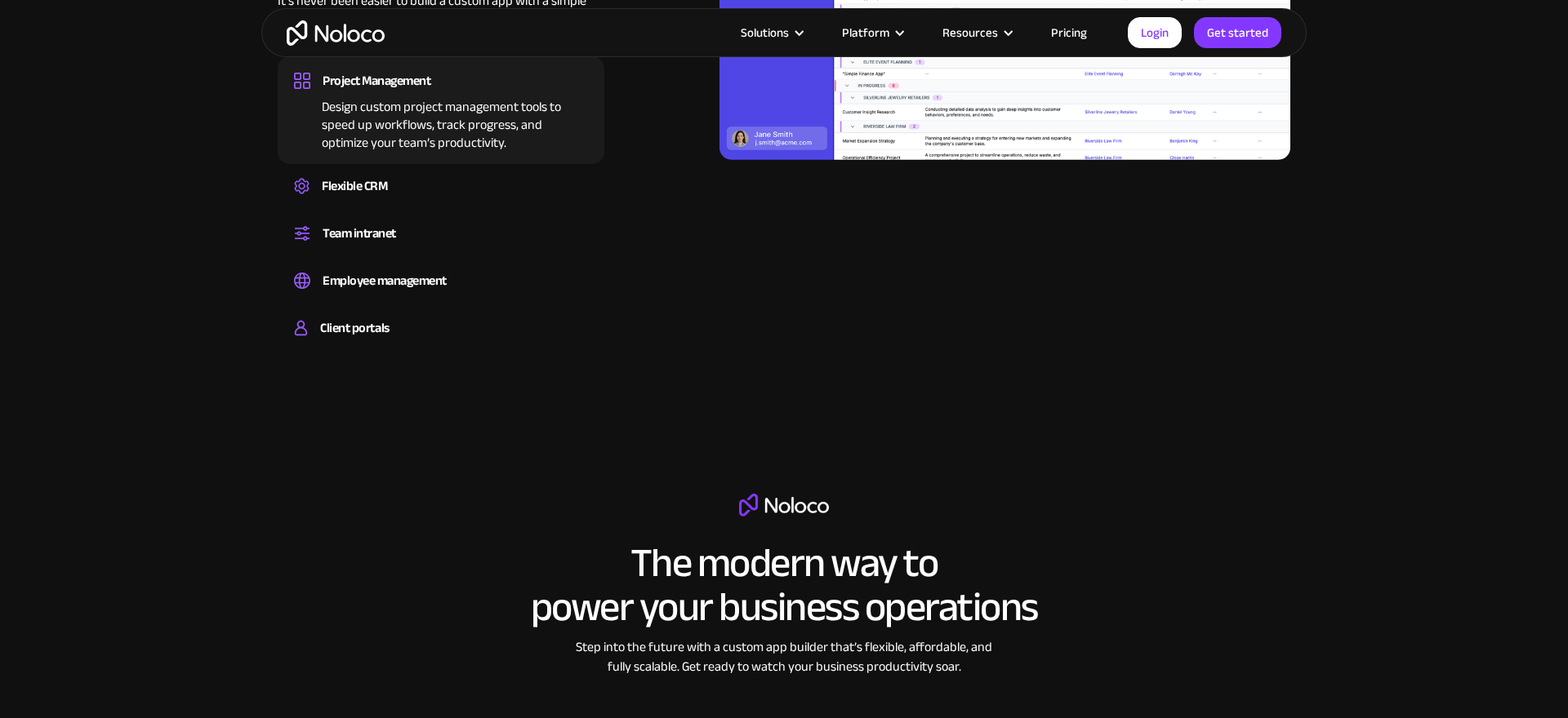
scroll to position [1344, 0]
